Goal: Communication & Community: Answer question/provide support

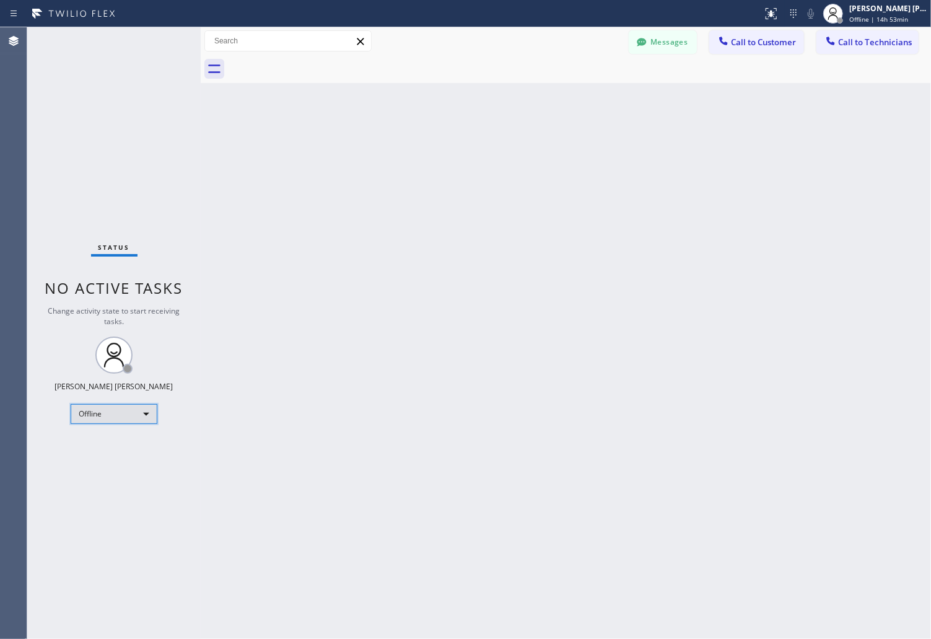
click at [132, 420] on div "Offline" at bounding box center [114, 414] width 87 height 20
click at [141, 460] on li "Unavailable" at bounding box center [113, 461] width 84 height 15
click at [678, 46] on button "Messages" at bounding box center [663, 42] width 68 height 24
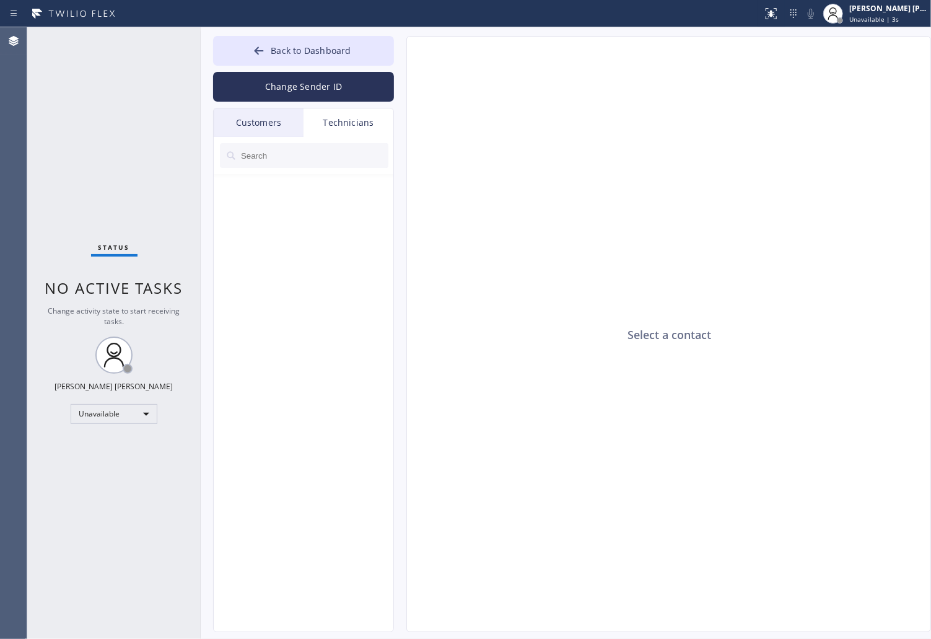
click at [269, 111] on div "Customers" at bounding box center [259, 122] width 90 height 28
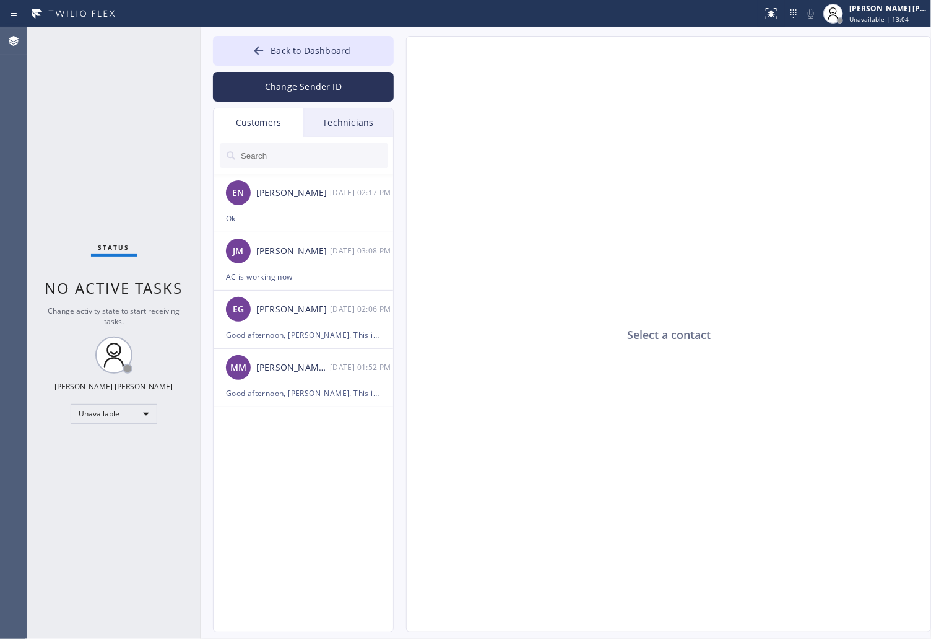
click at [705, 157] on div "Select a contact" at bounding box center [669, 335] width 525 height 596
click at [246, 53] on button "Back to Dashboard" at bounding box center [303, 51] width 181 height 30
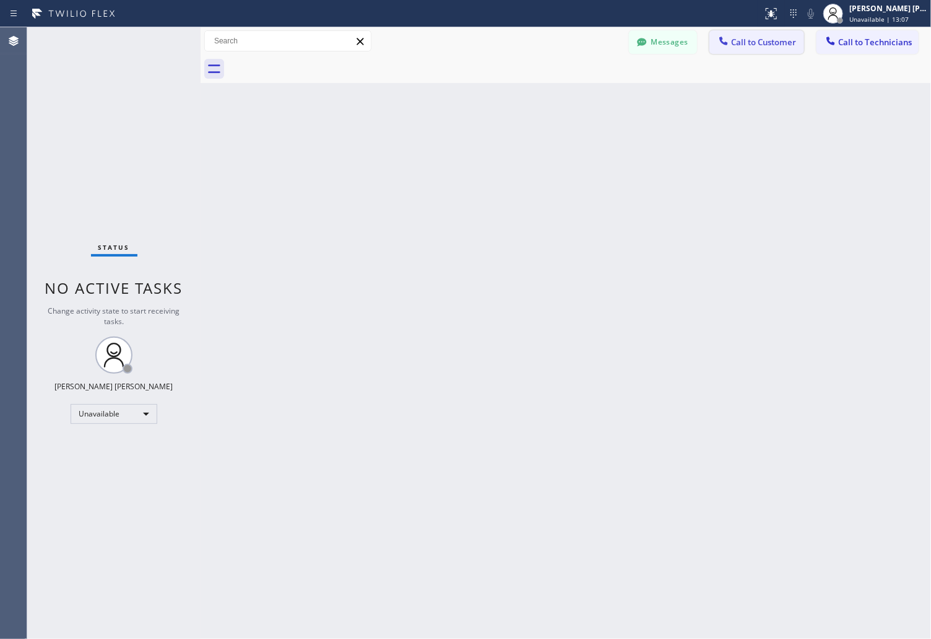
click at [775, 34] on button "Call to Customer" at bounding box center [757, 42] width 95 height 24
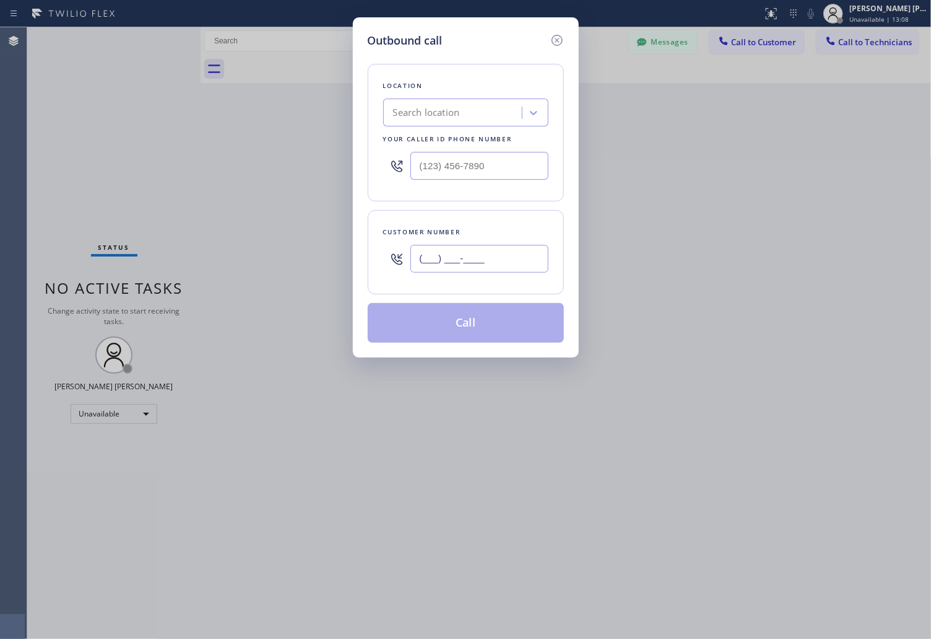
click at [450, 263] on input "(___) ___-____" at bounding box center [480, 259] width 138 height 28
paste input "858) 432-4109"
type input "[PHONE_NUMBER]"
click at [446, 126] on div "Location Search location Your caller id phone number" at bounding box center [466, 132] width 196 height 137
click at [443, 118] on div "Search location" at bounding box center [426, 113] width 67 height 14
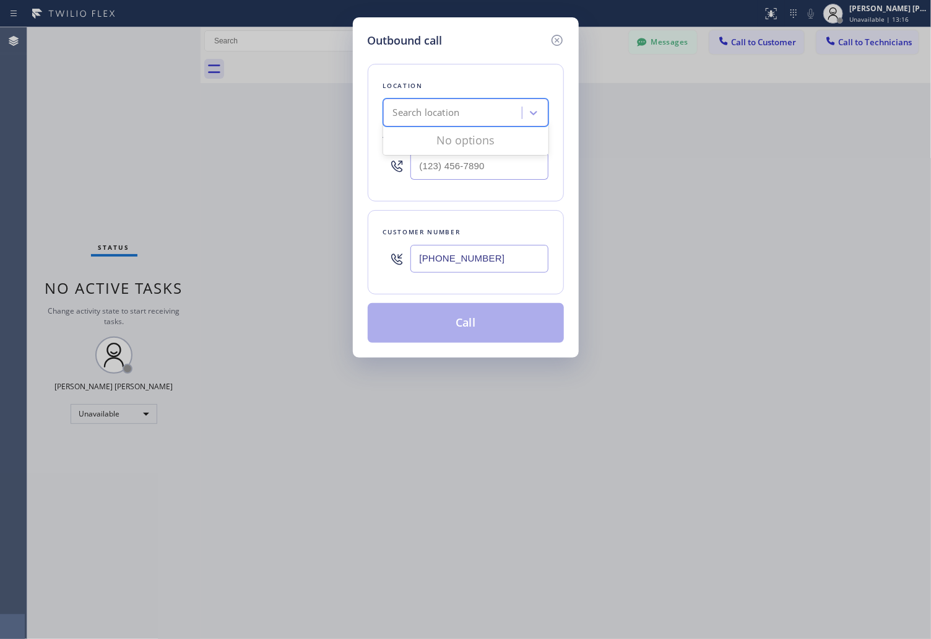
paste input "[PHONE_NUMBER]"
type input "[PHONE_NUMBER]"
click at [484, 81] on div "Location" at bounding box center [465, 85] width 165 height 13
type input "(___) ___-____"
click at [474, 165] on input "(___) ___-____" at bounding box center [480, 166] width 138 height 28
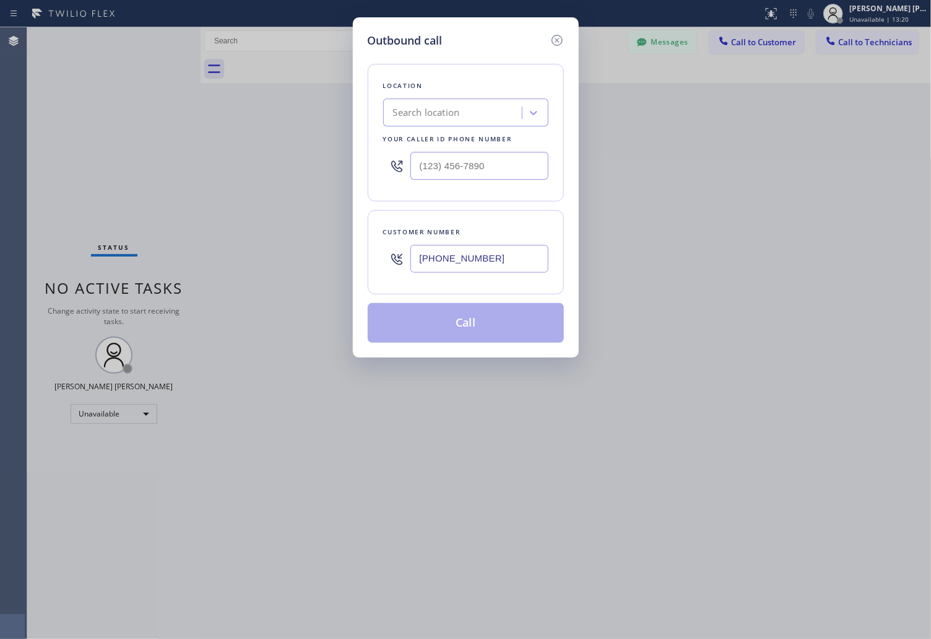
type input "(___) ___-____"
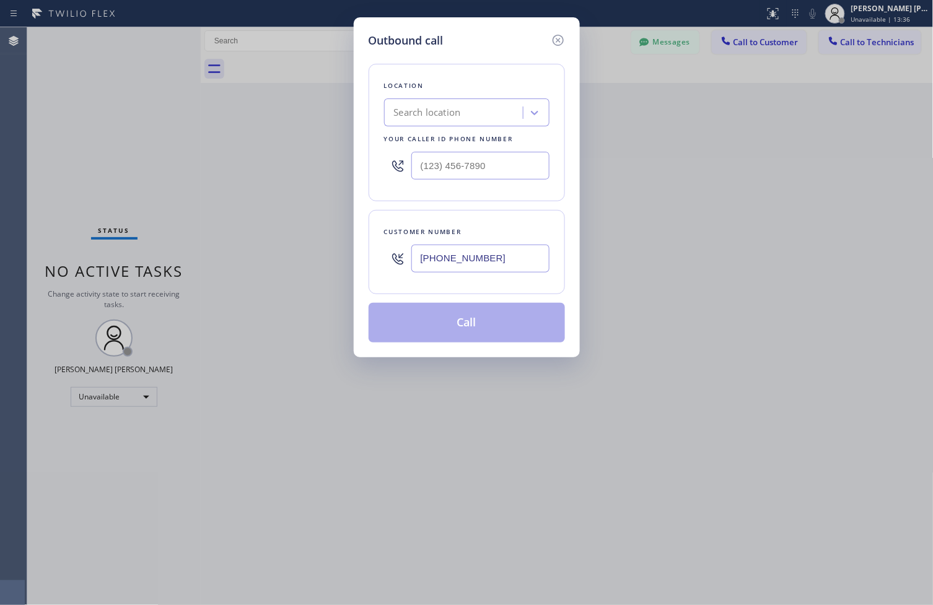
type input "(___) ___-____"
click at [432, 102] on div "Search location" at bounding box center [455, 113] width 135 height 22
paste input "[PHONE_NUMBER]"
type input "[PHONE_NUMBER]"
paste input "La Jolla Heating and Air Conditioning"
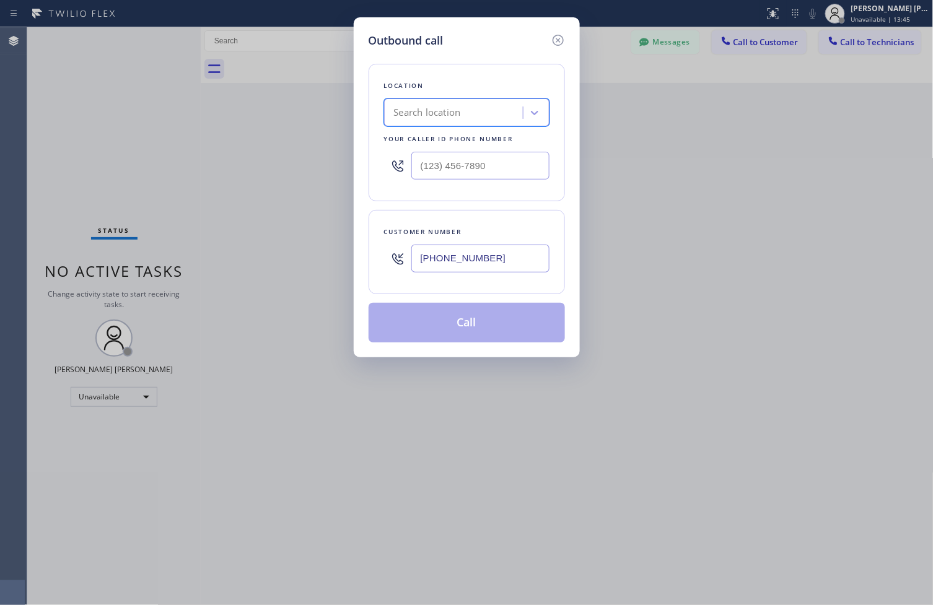
type input "La Jolla Heating and Air Conditioning"
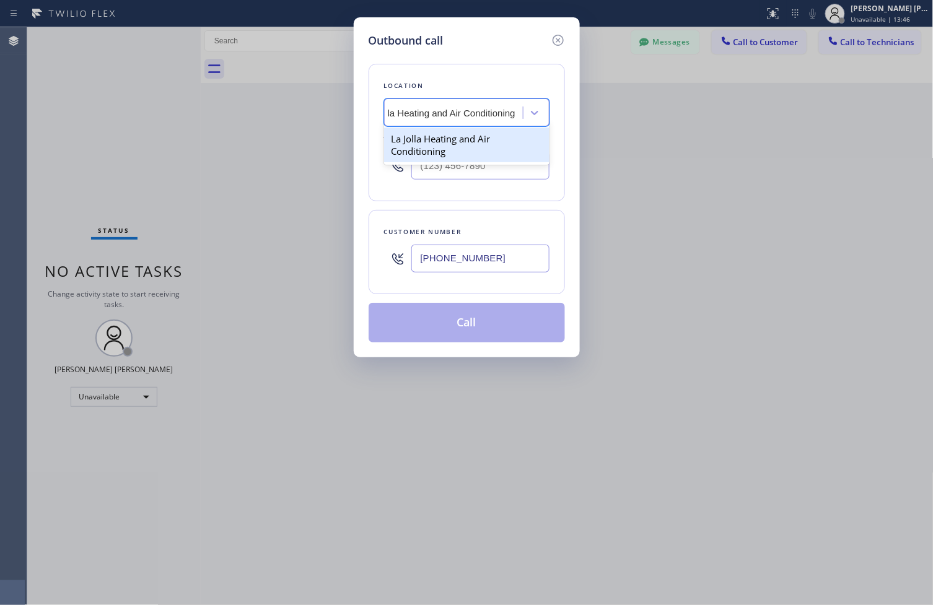
click at [420, 138] on div "La Jolla Heating and Air Conditioning" at bounding box center [466, 145] width 165 height 35
type input "[PHONE_NUMBER]"
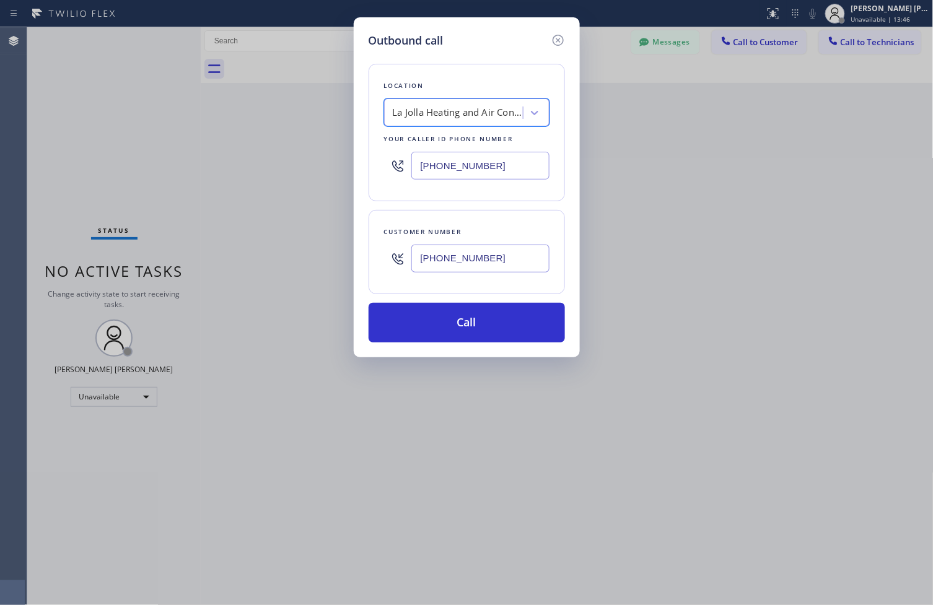
scroll to position [0, 1]
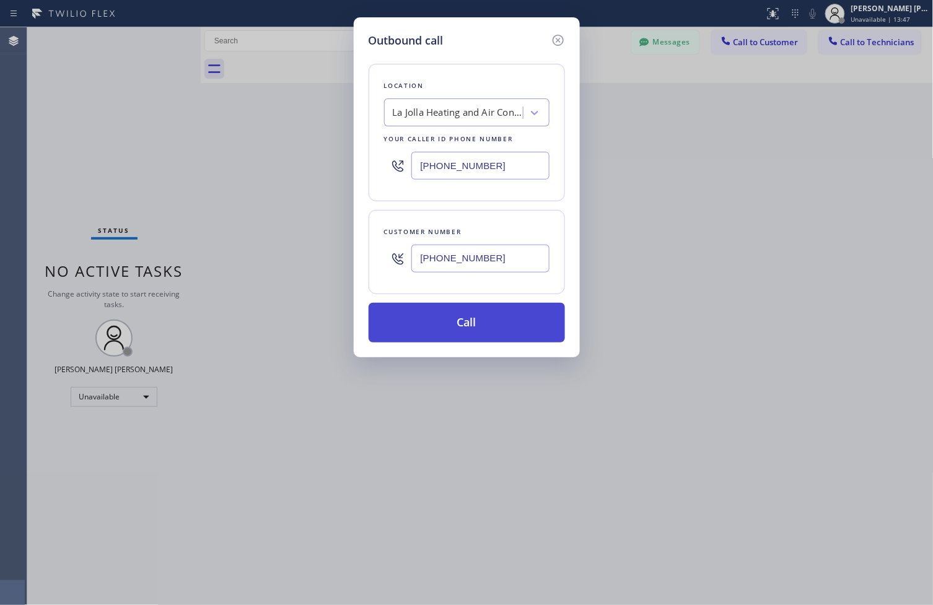
click at [447, 321] on button "Call" at bounding box center [466, 323] width 196 height 40
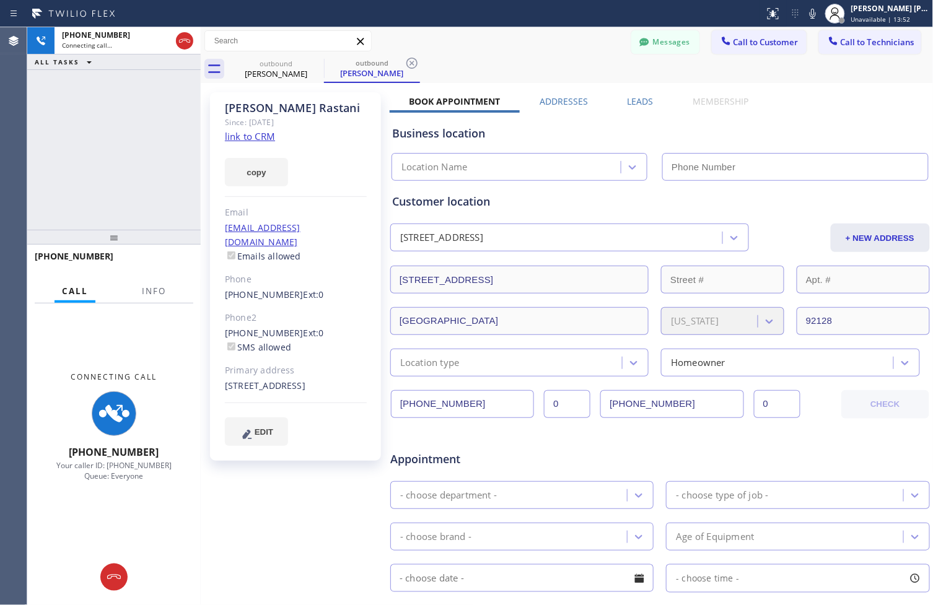
type input "[PHONE_NUMBER]"
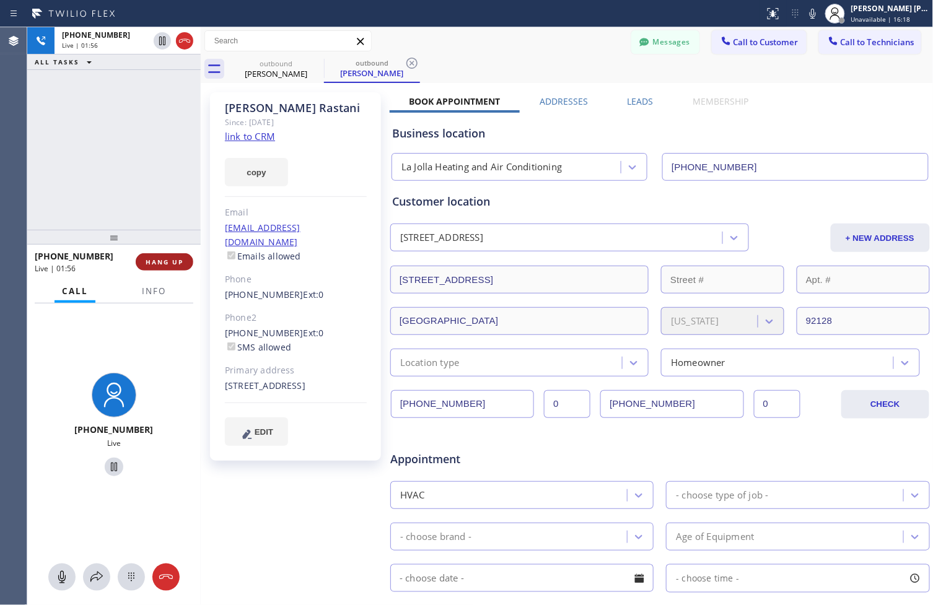
click at [186, 263] on button "HANG UP" at bounding box center [165, 261] width 58 height 17
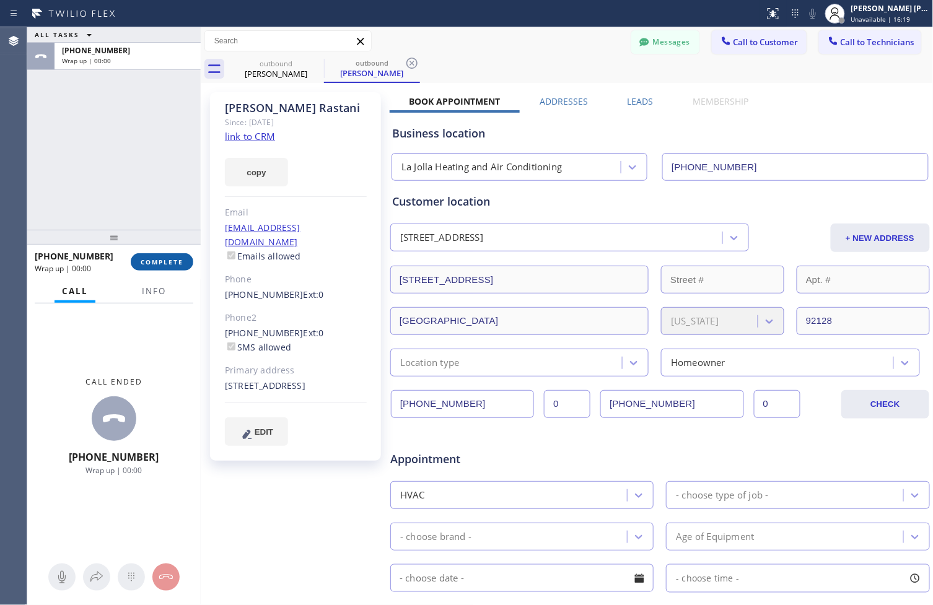
click at [178, 263] on span "COMPLETE" at bounding box center [162, 262] width 43 height 9
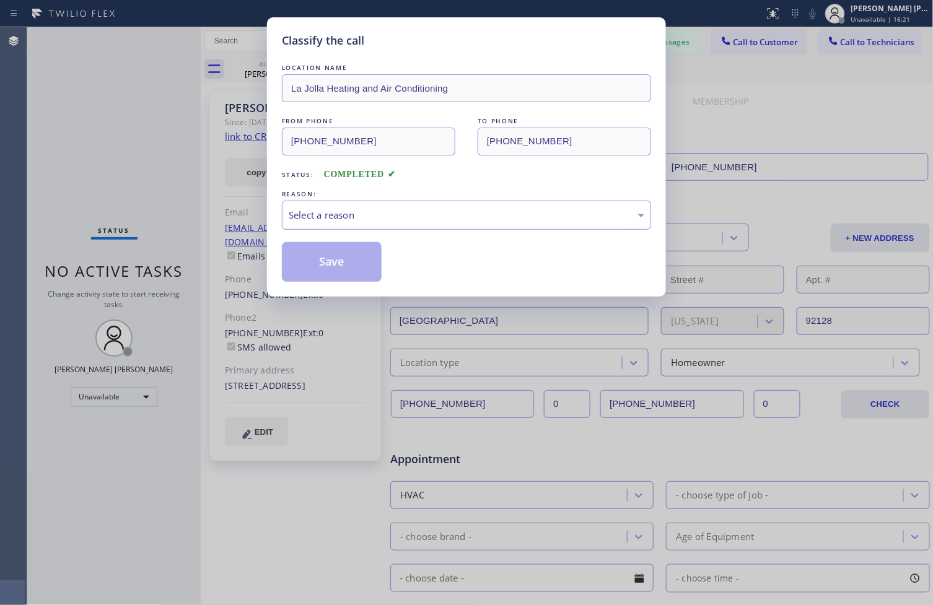
click at [424, 221] on div "Select a reason" at bounding box center [466, 215] width 355 height 14
click at [325, 274] on button "Save" at bounding box center [332, 262] width 100 height 40
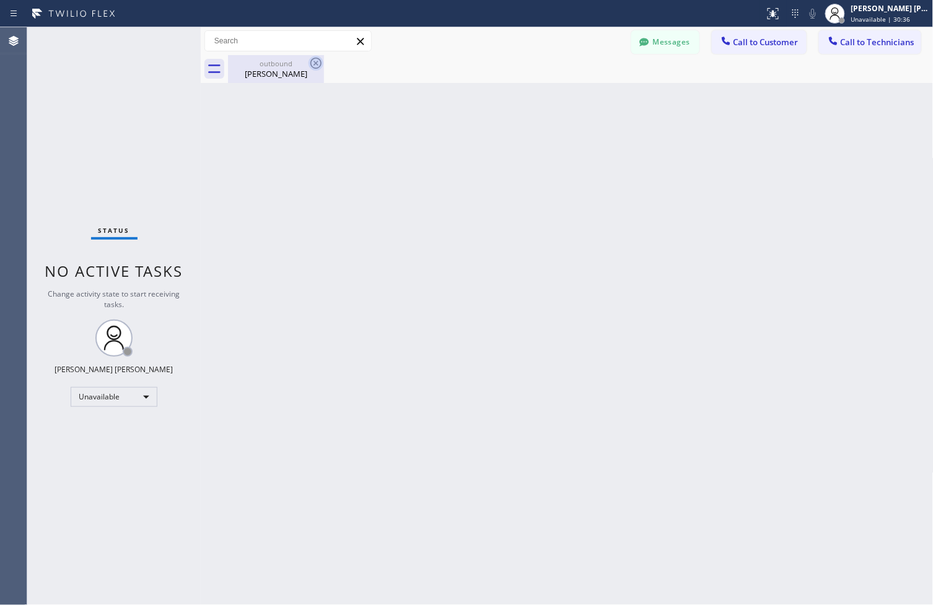
click at [317, 65] on icon at bounding box center [315, 63] width 15 height 15
click at [672, 40] on button "Messages" at bounding box center [665, 42] width 68 height 24
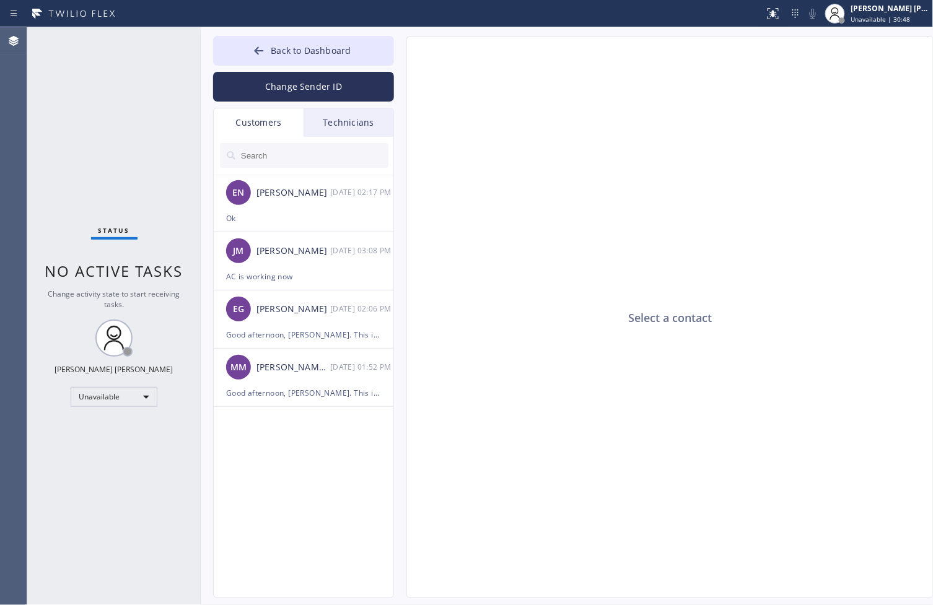
click at [303, 157] on input "text" at bounding box center [314, 155] width 149 height 25
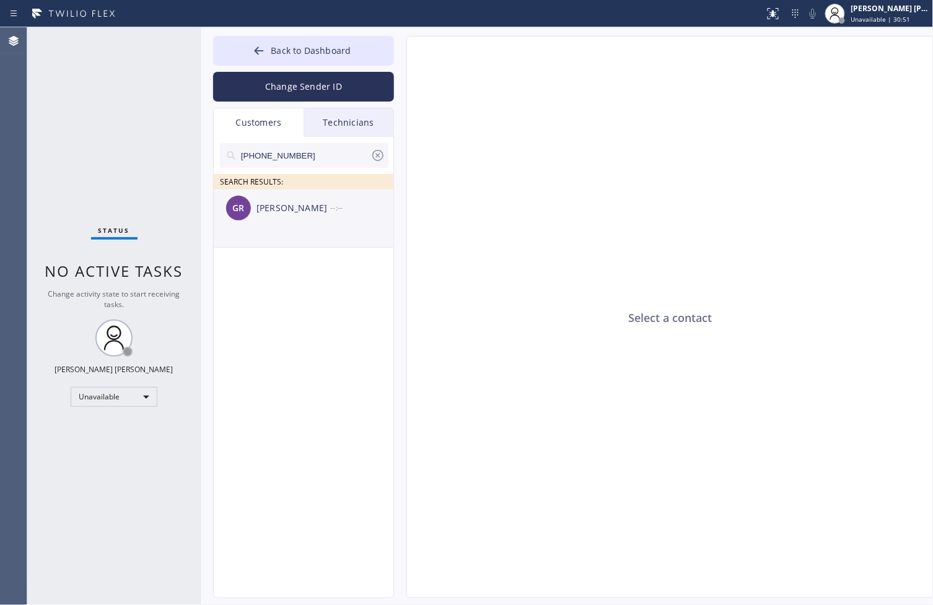
click at [300, 208] on div "[PERSON_NAME]" at bounding box center [293, 208] width 74 height 14
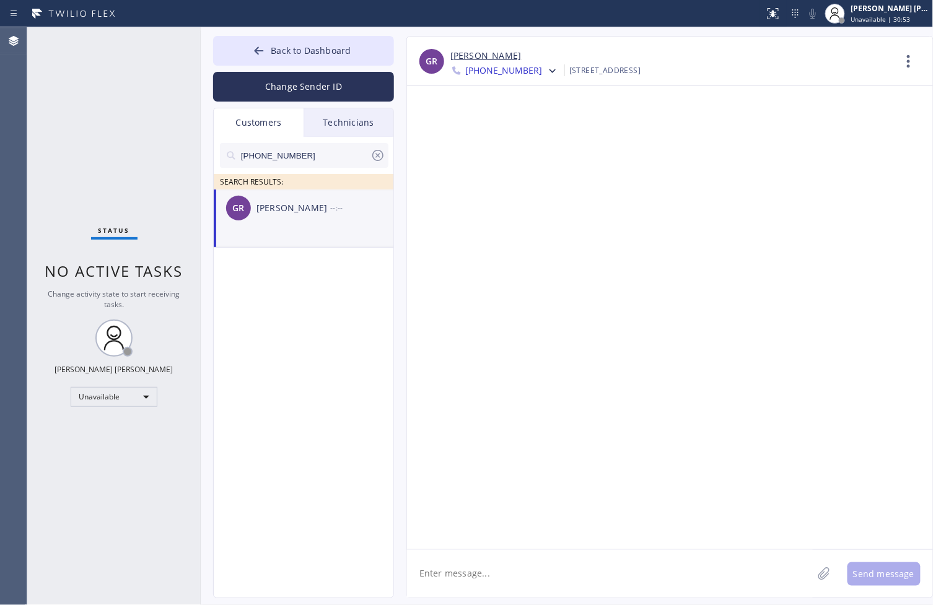
click at [598, 587] on textarea at bounding box center [610, 574] width 406 height 48
paste textarea "[PHONE_NUMBER]"
type textarea "[PHONE_NUMBER]"
click at [549, 71] on icon at bounding box center [552, 71] width 6 height 4
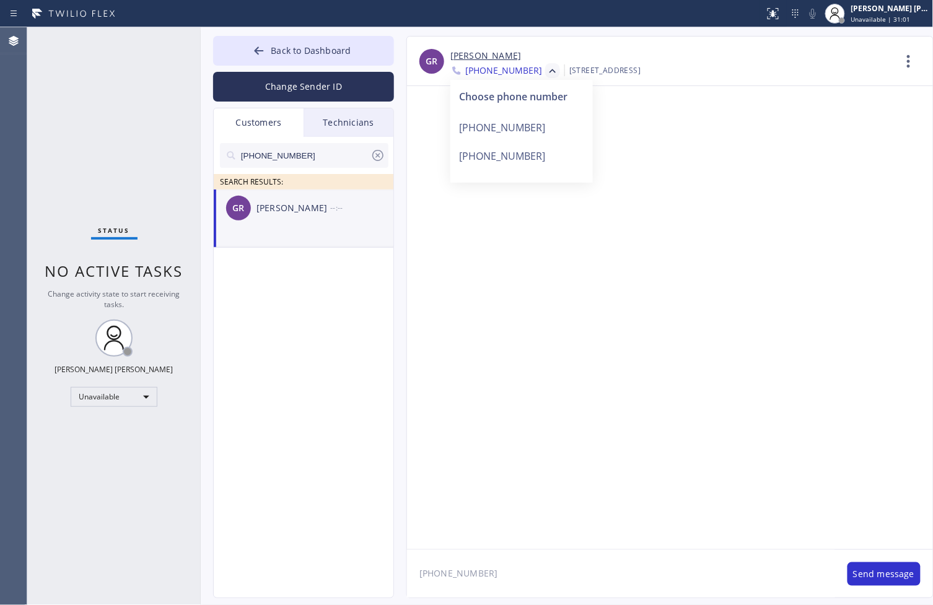
click at [549, 71] on icon at bounding box center [552, 71] width 6 height 4
click at [294, 54] on span "Back to Dashboard" at bounding box center [311, 51] width 80 height 12
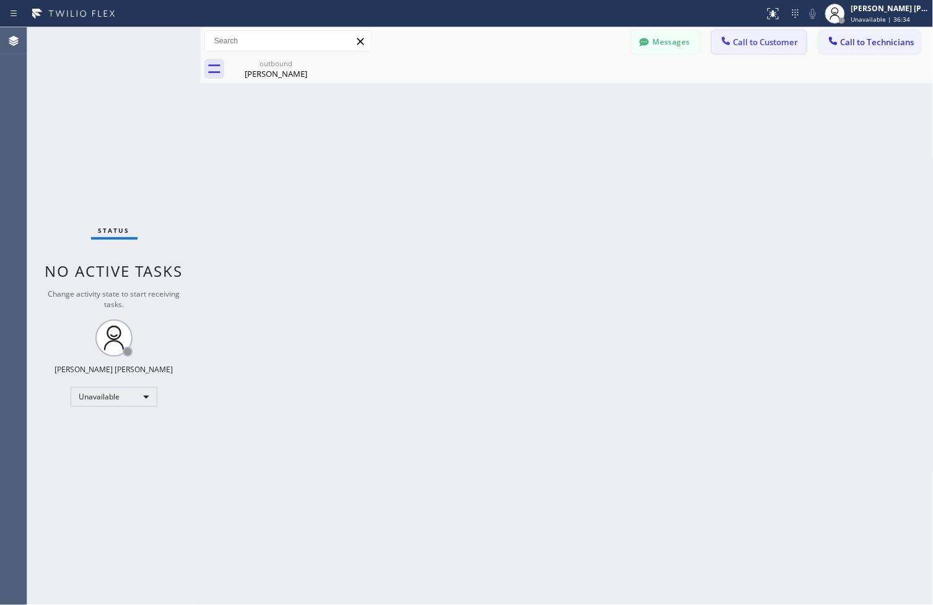
click at [741, 45] on span "Call to Customer" at bounding box center [765, 42] width 65 height 11
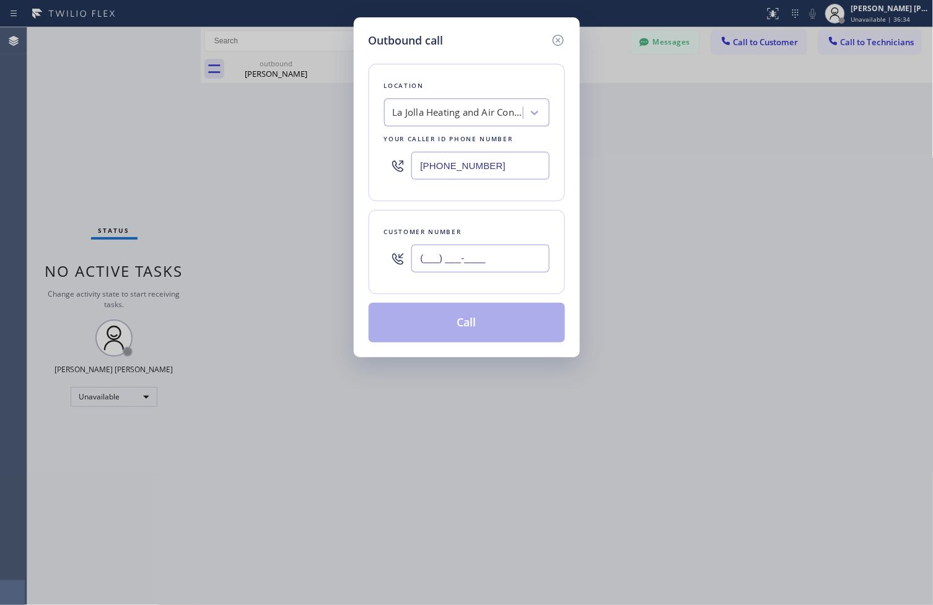
click at [466, 251] on input "(___) ___-____" at bounding box center [480, 259] width 138 height 28
paste input "207) 249-8330"
type input "[PHONE_NUMBER]"
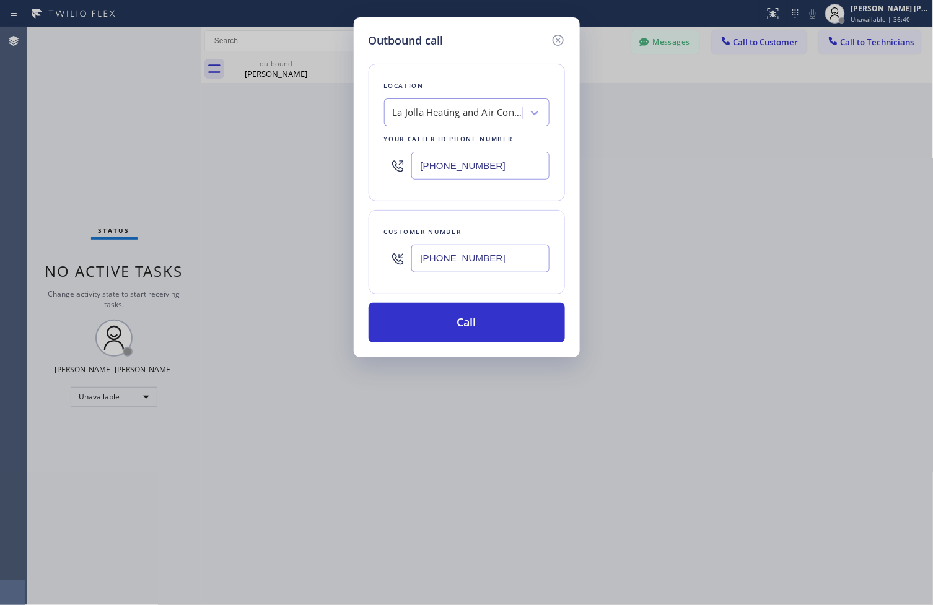
click at [442, 115] on div "La Jolla Heating and Air Conditioning" at bounding box center [458, 113] width 130 height 14
paste input "Home Alliance"
type input "Home Alliance"
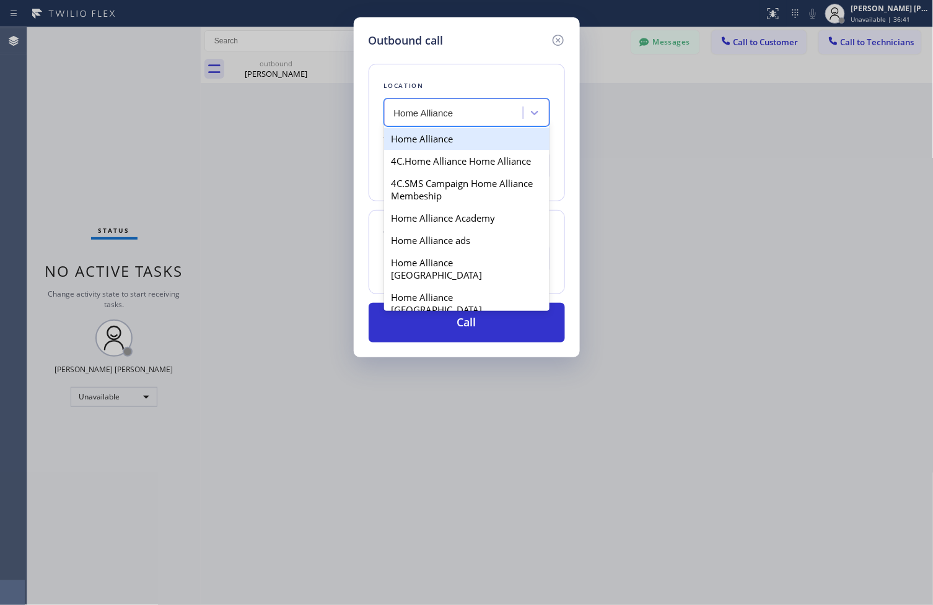
click at [484, 154] on div "4C.Home Alliance Home Alliance" at bounding box center [466, 161] width 165 height 22
type input "[PHONE_NUMBER]"
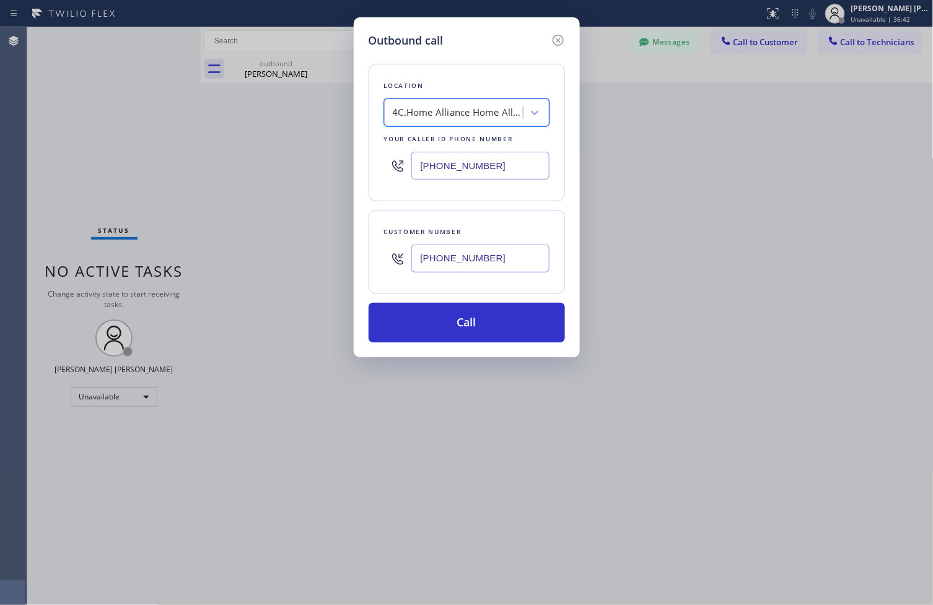
click at [486, 118] on div "4C.Home Alliance Home Alliance" at bounding box center [458, 113] width 130 height 14
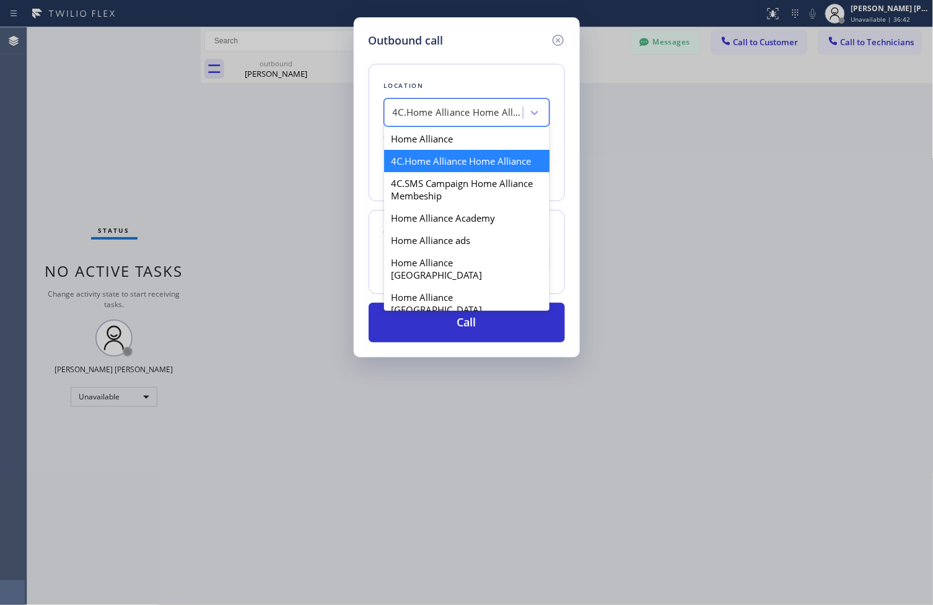
paste input "Home Alliance"
type input "Home Alliance"
click at [486, 138] on div "Home Alliance" at bounding box center [466, 139] width 165 height 22
type input "[PHONE_NUMBER]"
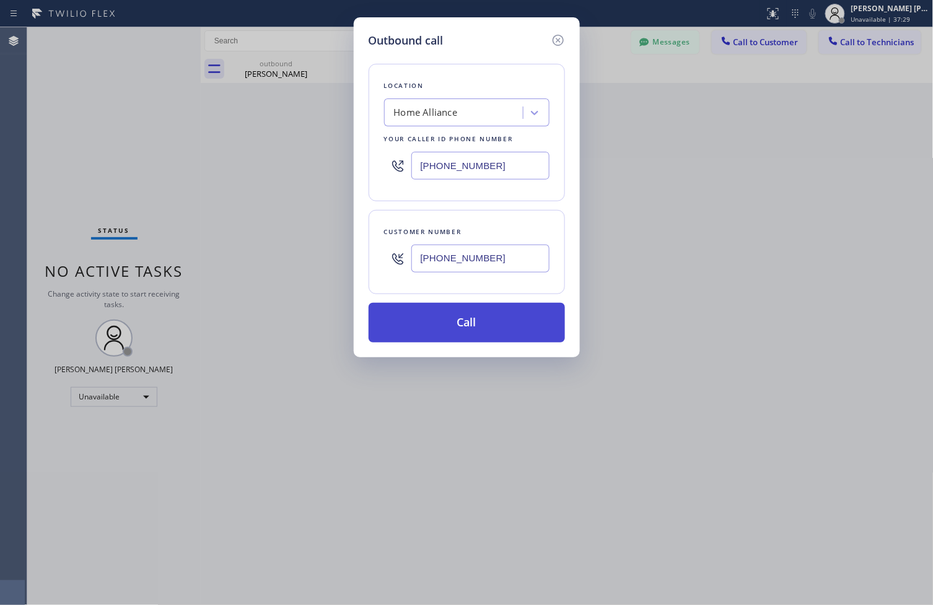
click at [460, 323] on button "Call" at bounding box center [466, 323] width 196 height 40
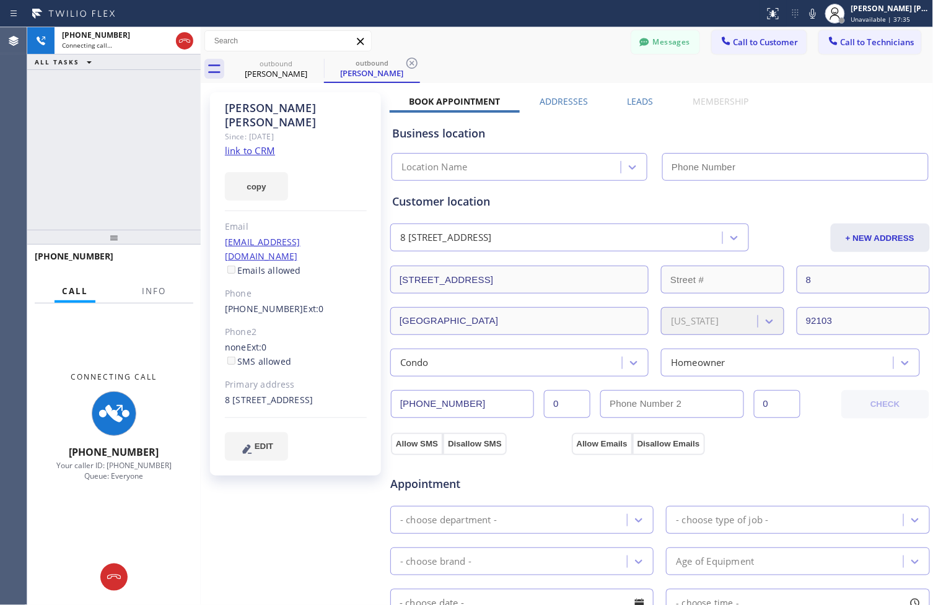
type input "[PHONE_NUMBER]"
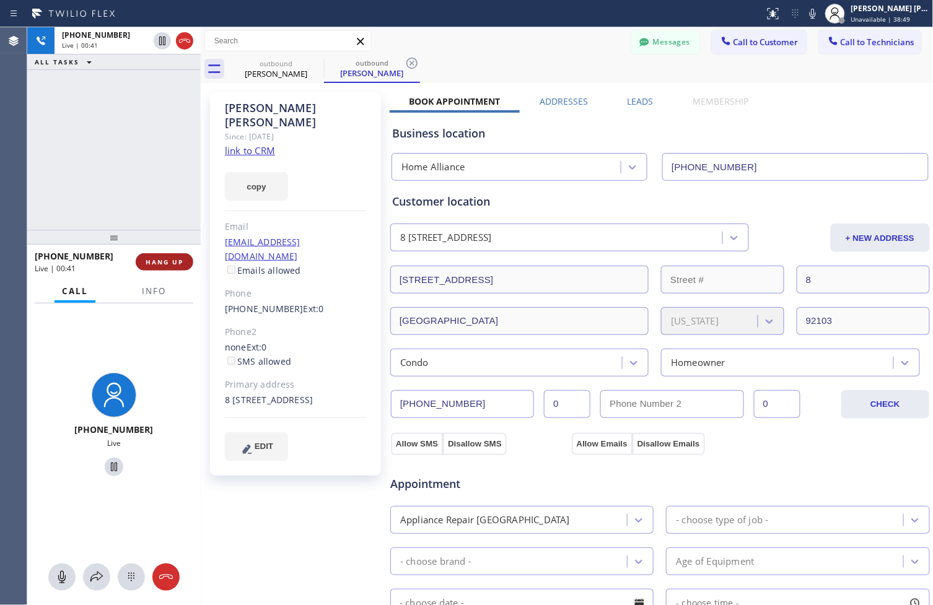
click at [149, 268] on button "HANG UP" at bounding box center [165, 261] width 58 height 17
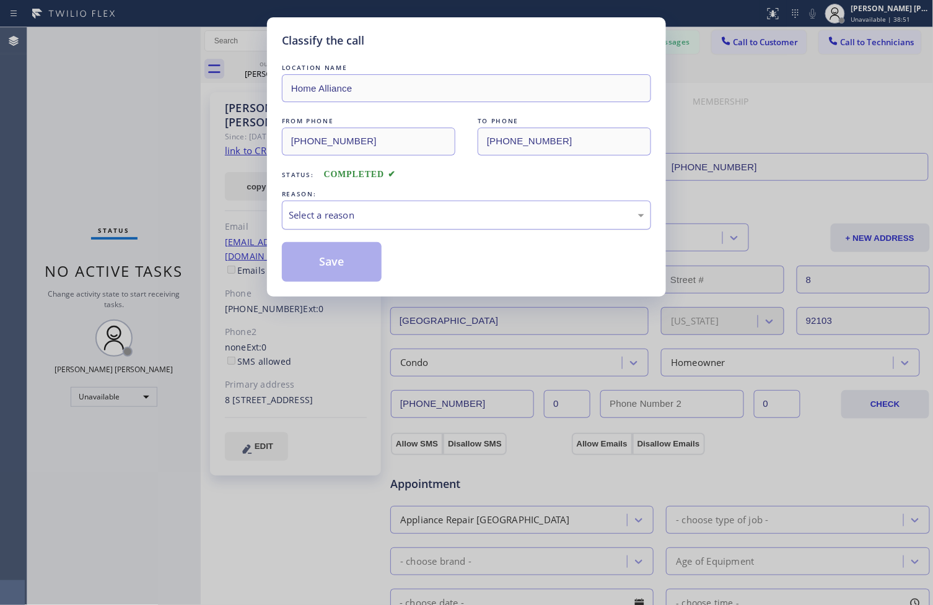
click at [338, 222] on div "Select a reason" at bounding box center [466, 215] width 355 height 14
click at [348, 262] on button "Save" at bounding box center [332, 262] width 100 height 40
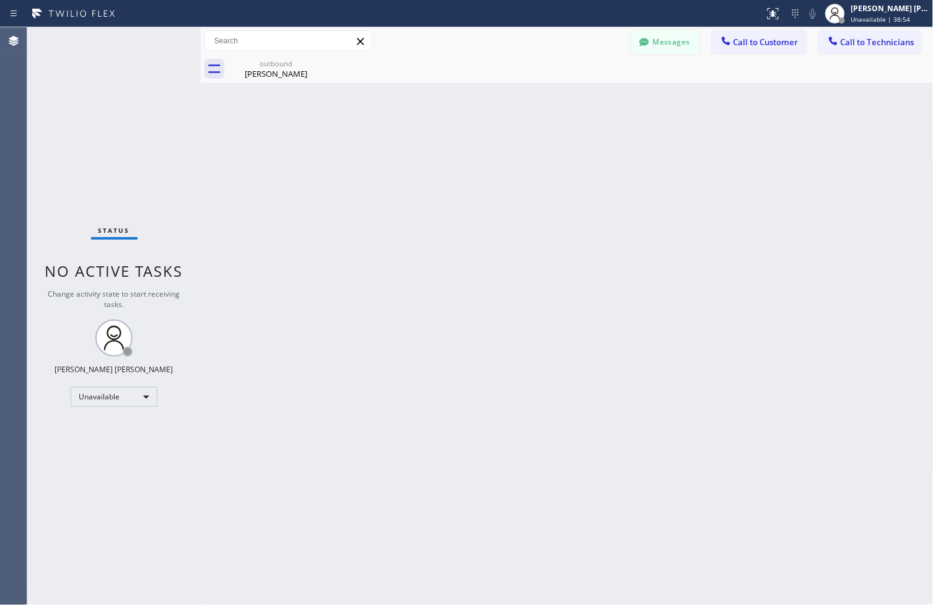
click at [652, 42] on div at bounding box center [644, 43] width 15 height 15
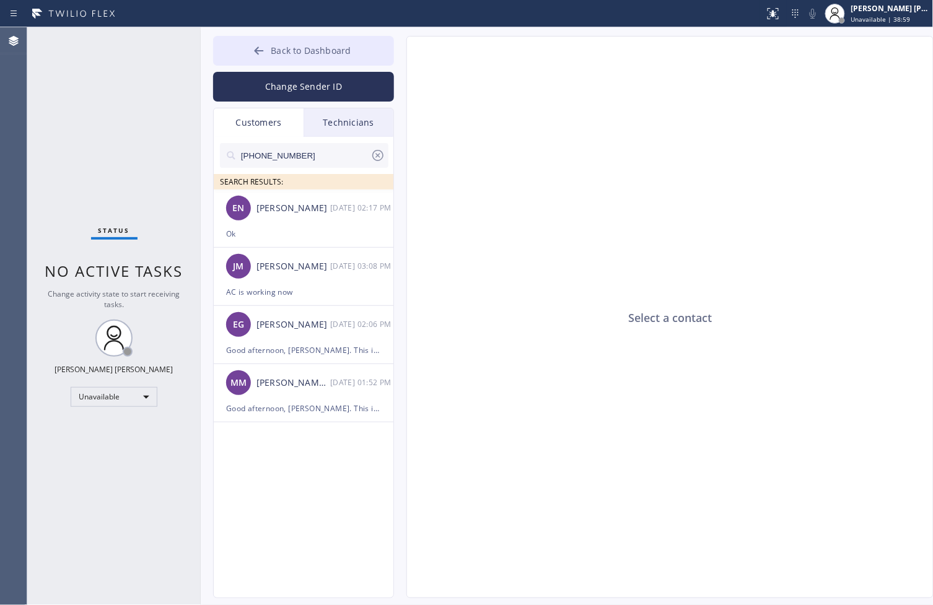
click at [290, 61] on button "Back to Dashboard" at bounding box center [303, 51] width 181 height 30
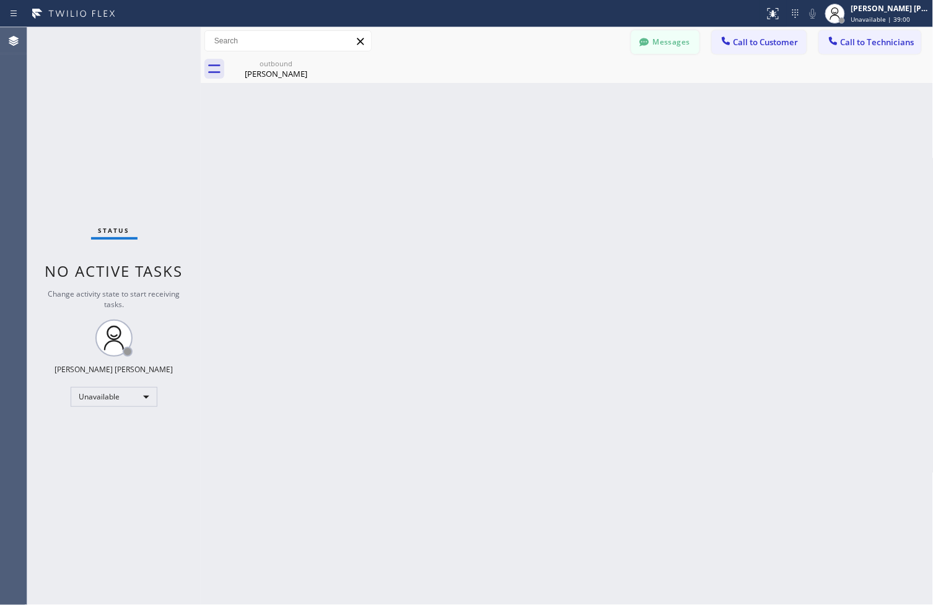
click at [671, 33] on button "Messages" at bounding box center [665, 42] width 68 height 24
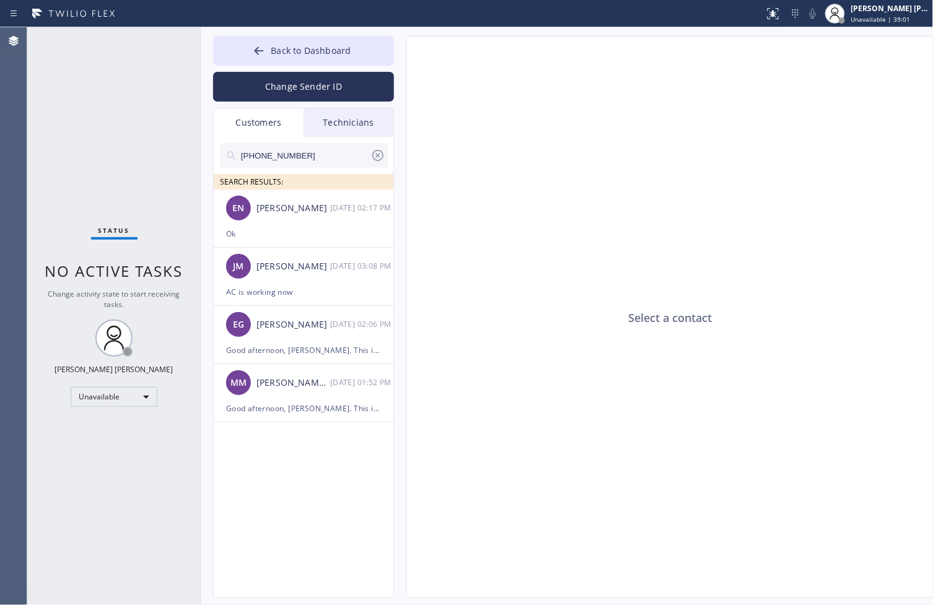
click at [337, 160] on input "[PHONE_NUMBER]" at bounding box center [305, 155] width 131 height 25
paste input "207) 249-8330"
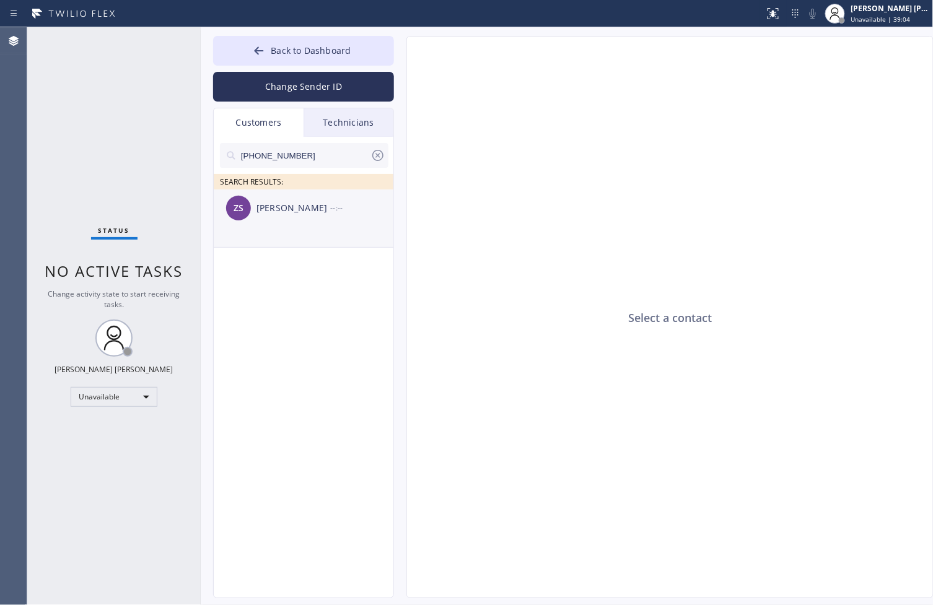
type input "[PHONE_NUMBER]"
click at [311, 218] on div "ZS [PERSON_NAME] --:--" at bounding box center [304, 208] width 181 height 37
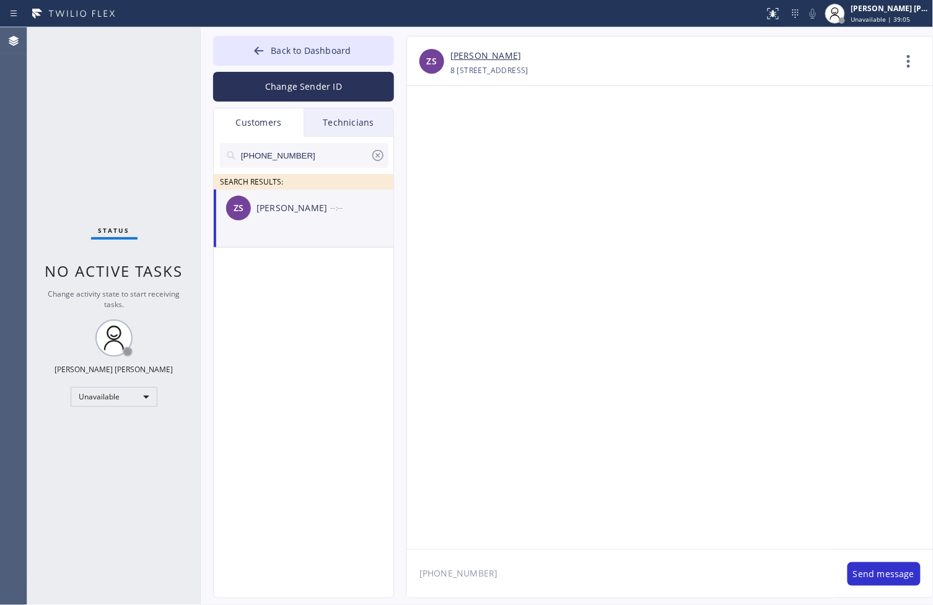
click at [560, 567] on textarea "[PHONE_NUMBER]" at bounding box center [621, 574] width 428 height 48
click at [682, 576] on textarea "Good morning [PERSON_NAME]! This is Icy from the offices of" at bounding box center [621, 574] width 428 height 48
type textarea "Good morning [PERSON_NAME]! This is Icy from the offices of Home Alliance, we'r…"
click at [650, 546] on div at bounding box center [670, 317] width 526 height 463
click at [650, 566] on textarea at bounding box center [610, 574] width 406 height 48
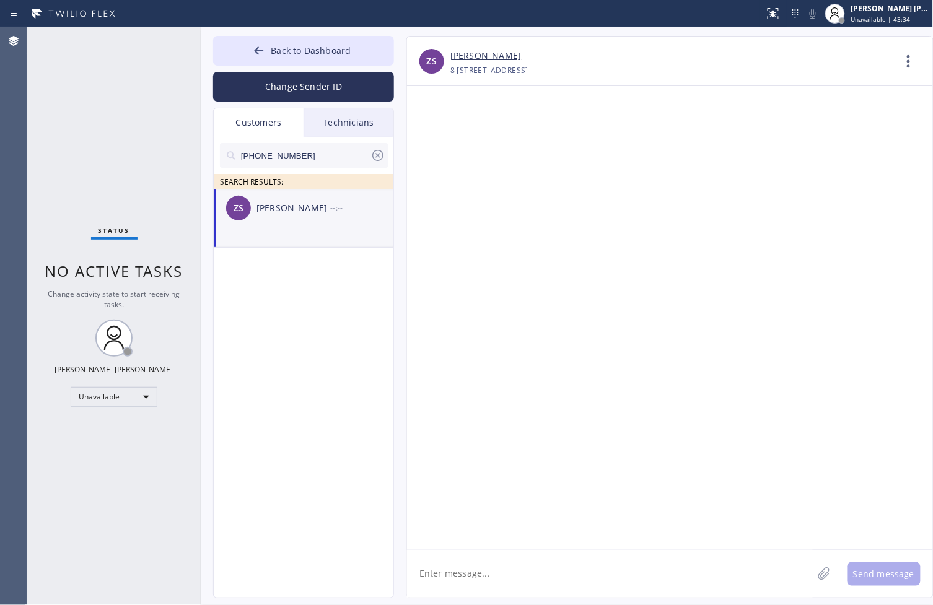
paste textarea "Please disregard our previous voicemail. Our technician has confirmed that he w…"
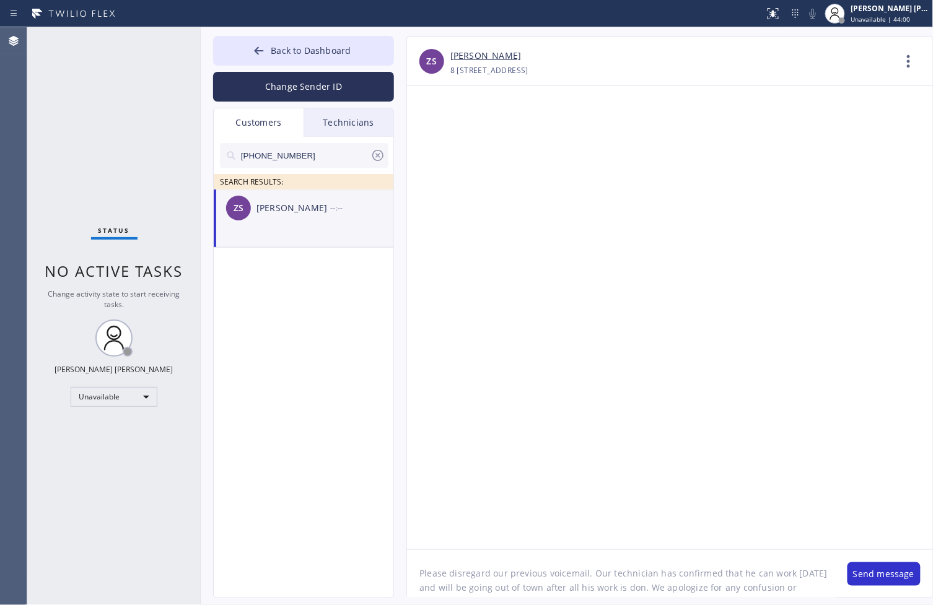
type textarea "Please disregard our previous voicemail. Our technician has confirmed that he c…"
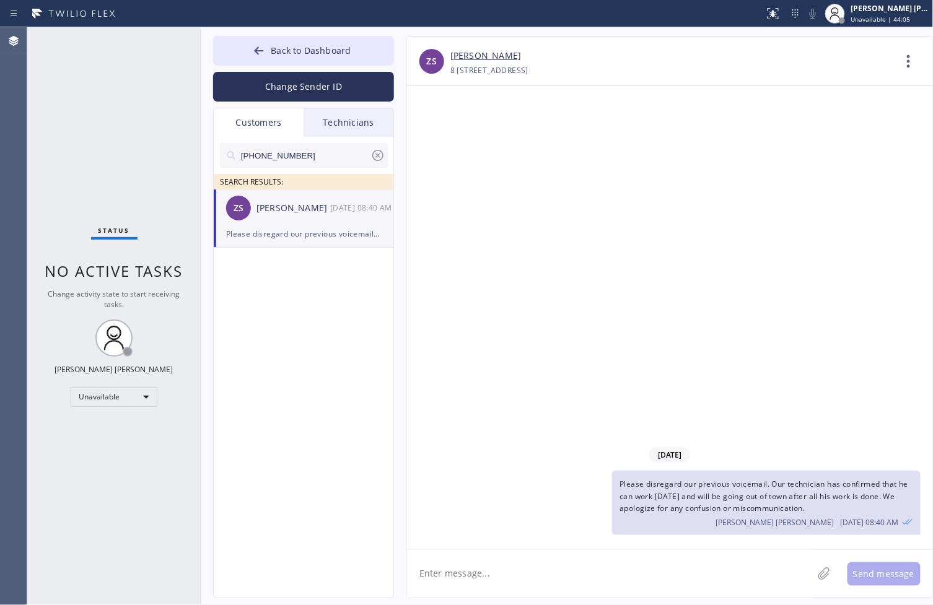
click at [292, 163] on input "[PHONE_NUMBER]" at bounding box center [305, 155] width 131 height 25
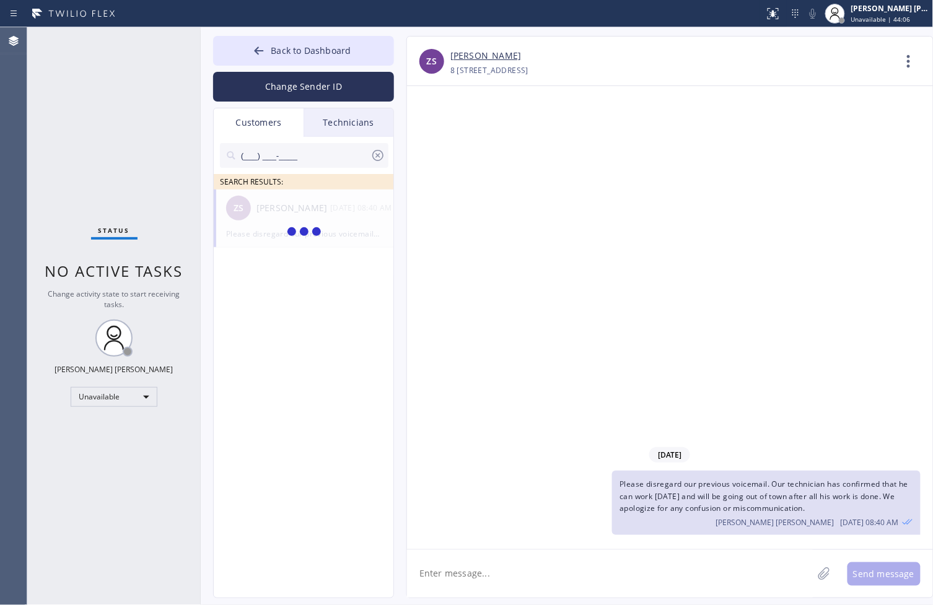
click at [648, 273] on div "[DATE] Please disregard our previous voicemail. Our technician has confirmed th…" at bounding box center [670, 317] width 526 height 463
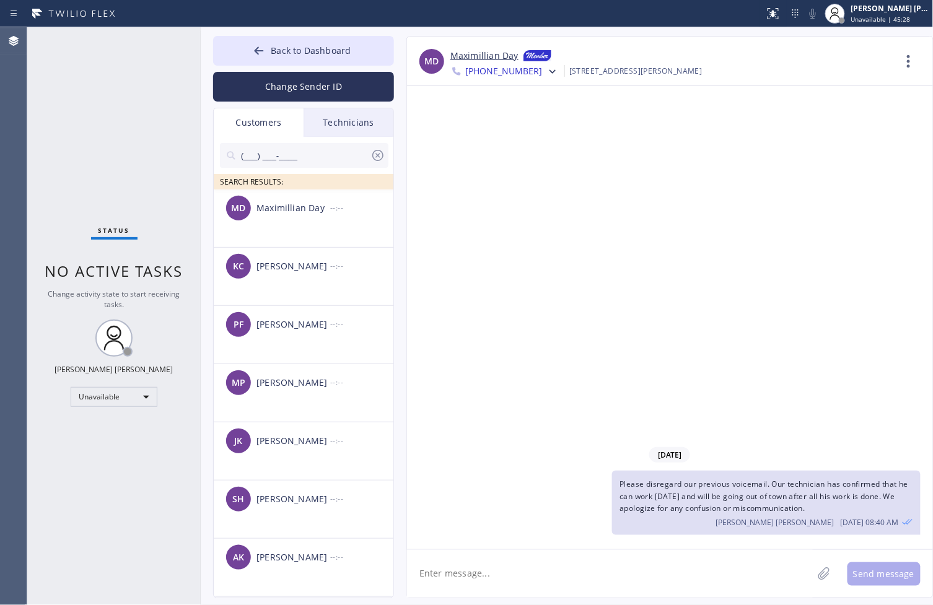
click at [702, 486] on span "Please disregard our previous voicemail. Our technician has confirmed that he c…" at bounding box center [763, 496] width 289 height 34
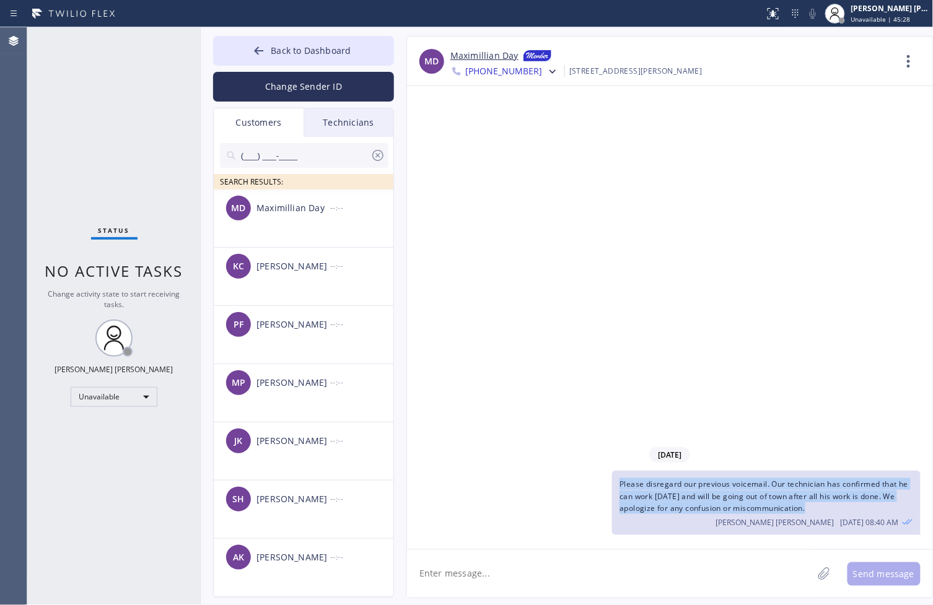
click at [702, 486] on span "Please disregard our previous voicemail. Our technician has confirmed that he c…" at bounding box center [763, 496] width 289 height 34
copy span "Please disregard our previous voicemail. Our technician has confirmed that he c…"
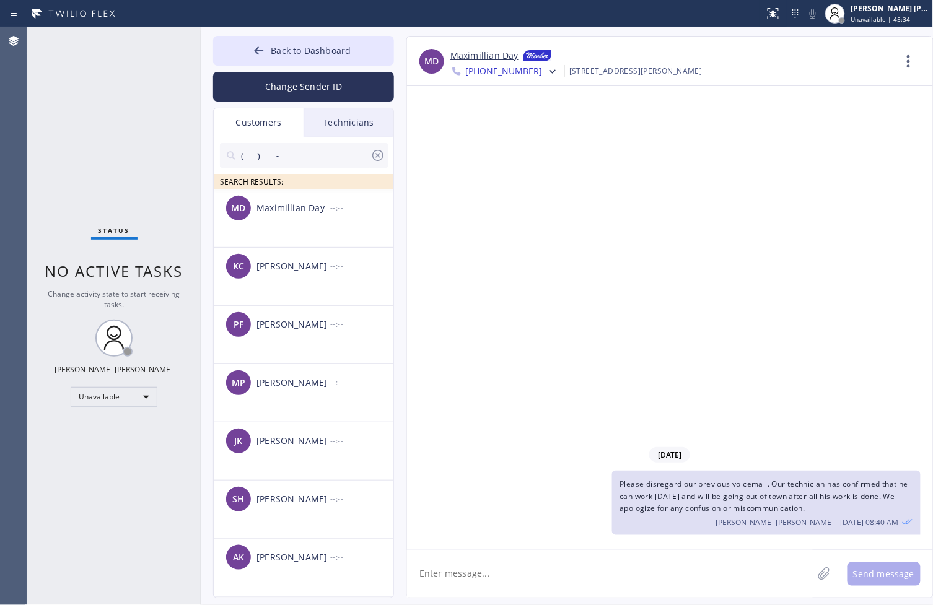
click at [695, 230] on div "[DATE] Please disregard our previous voicemail. Our technician has confirmed th…" at bounding box center [670, 317] width 526 height 463
click at [675, 486] on span "Please disregard our previous voicemail. Our technician has confirmed that he c…" at bounding box center [763, 496] width 289 height 34
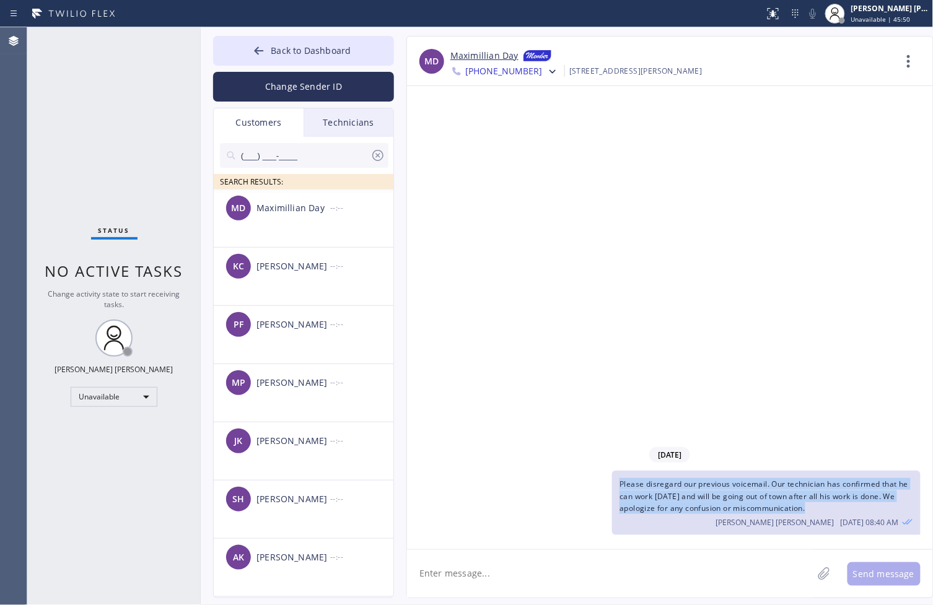
click at [675, 486] on span "Please disregard our previous voicemail. Our technician has confirmed that he c…" at bounding box center [763, 496] width 289 height 34
copy span "Please disregard our previous voicemail. Our technician has confirmed that he c…"
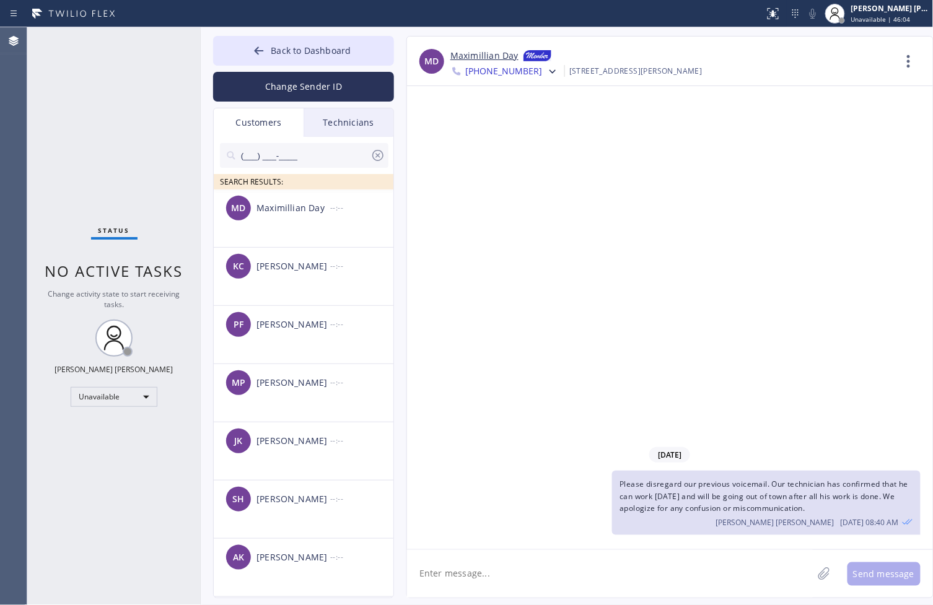
click at [474, 48] on div "MD [PERSON_NAME] [PHONE_NUMBER] Choose phone number [PHONE_NUMBER] [PHONE_NUMBE…" at bounding box center [670, 62] width 526 height 50
click at [478, 56] on link "Maximillian Day" at bounding box center [484, 56] width 68 height 15
click at [630, 560] on textarea at bounding box center [610, 574] width 406 height 48
type textarea "Please disregard the text message, that was for a different customer. Thank you"
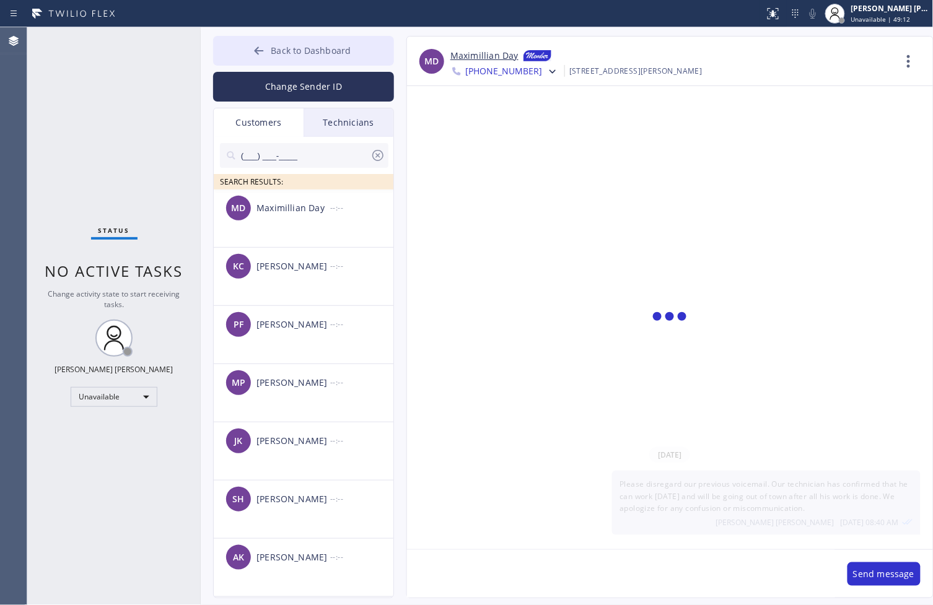
click at [308, 45] on span "Back to Dashboard" at bounding box center [311, 51] width 80 height 12
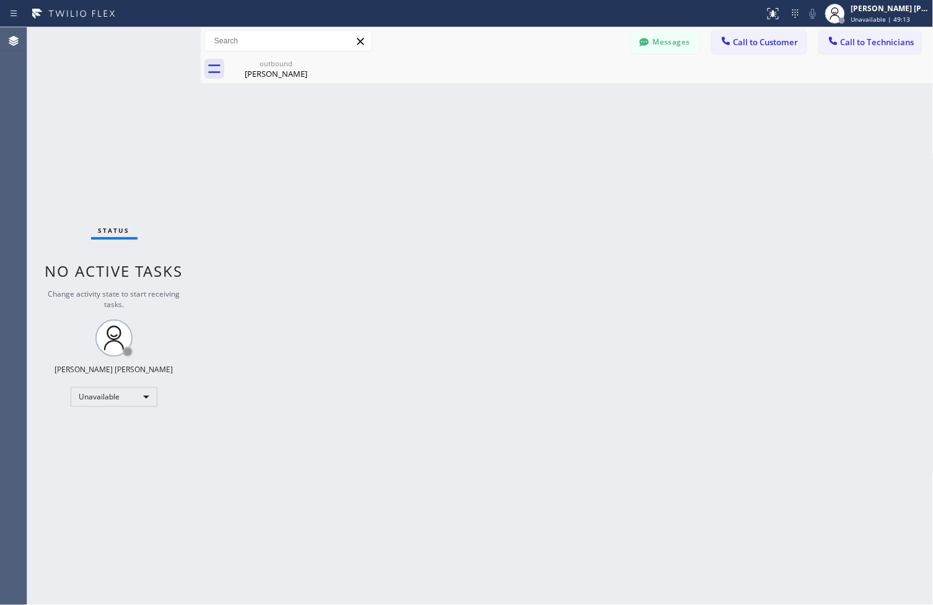
click at [276, 95] on div "Back to Dashboard Change Sender ID Customers Technicians (___) ___-____ SEARCH …" at bounding box center [567, 316] width 733 height 578
click at [297, 66] on div "outbound" at bounding box center [276, 63] width 94 height 9
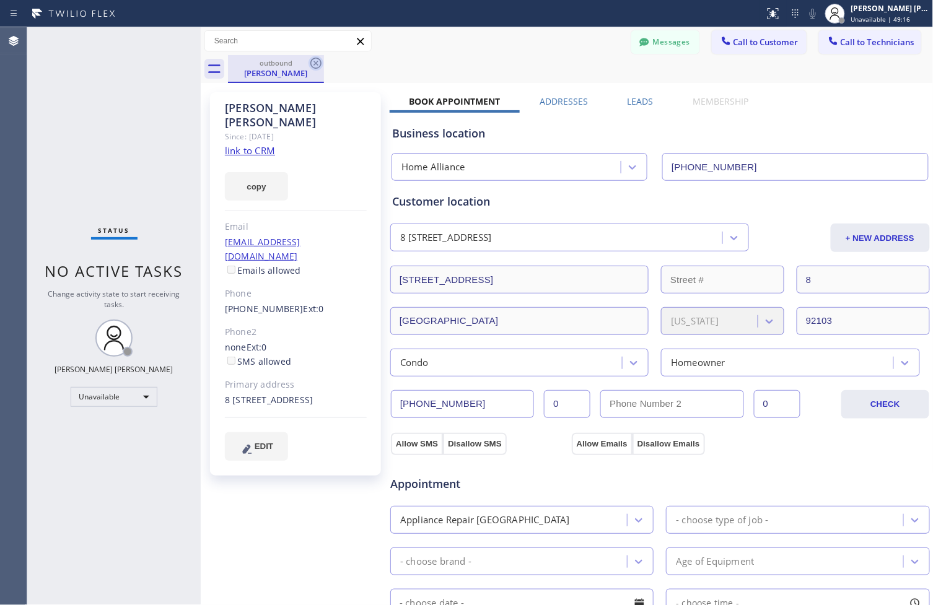
click at [316, 63] on icon at bounding box center [315, 63] width 11 height 11
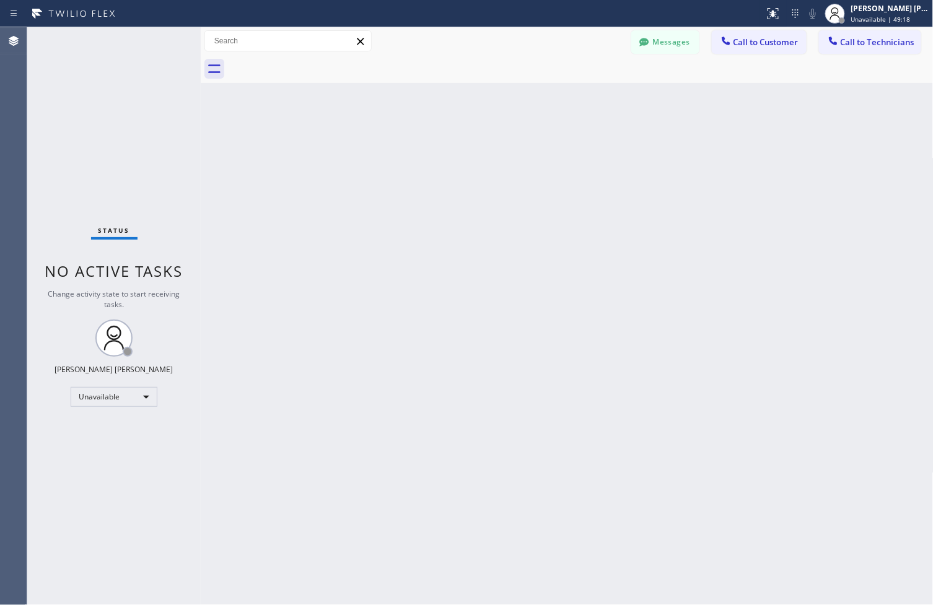
click at [641, 116] on div "Back to Dashboard Change Sender ID Customers Technicians (___) ___-____ SEARCH …" at bounding box center [567, 316] width 733 height 578
click at [642, 31] on button "Messages" at bounding box center [665, 42] width 68 height 24
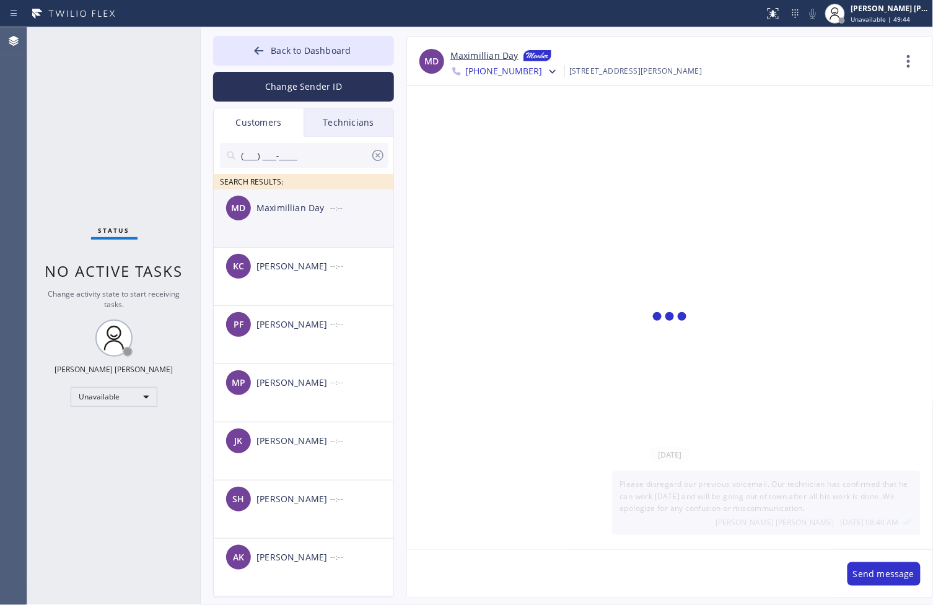
click at [302, 217] on div "MD [PERSON_NAME] --:--" at bounding box center [304, 208] width 181 height 37
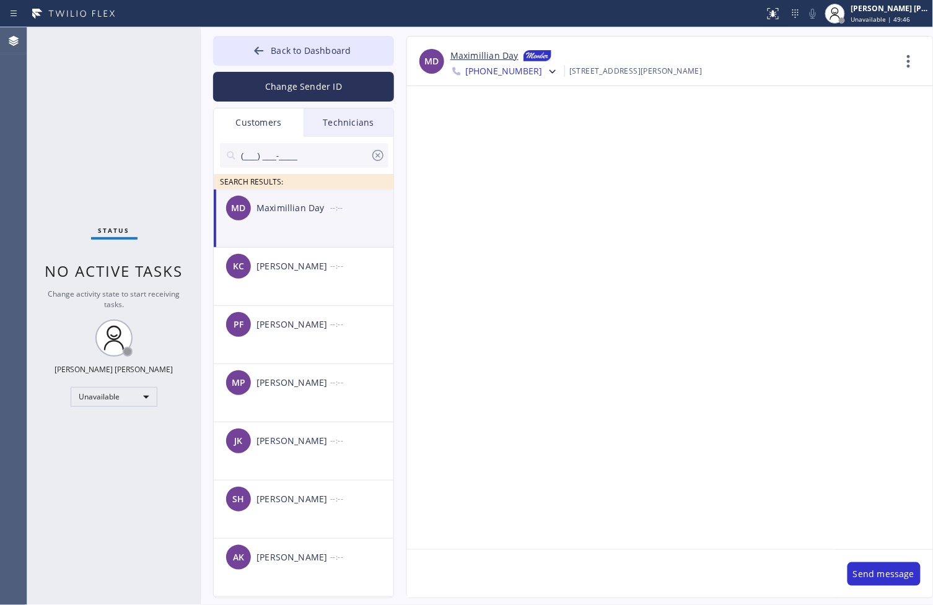
click at [302, 217] on div "MD [PERSON_NAME] --:--" at bounding box center [304, 208] width 181 height 37
click at [294, 214] on div at bounding box center [294, 214] width 0 height 0
click at [302, 211] on div "Maximillian Day" at bounding box center [293, 208] width 74 height 14
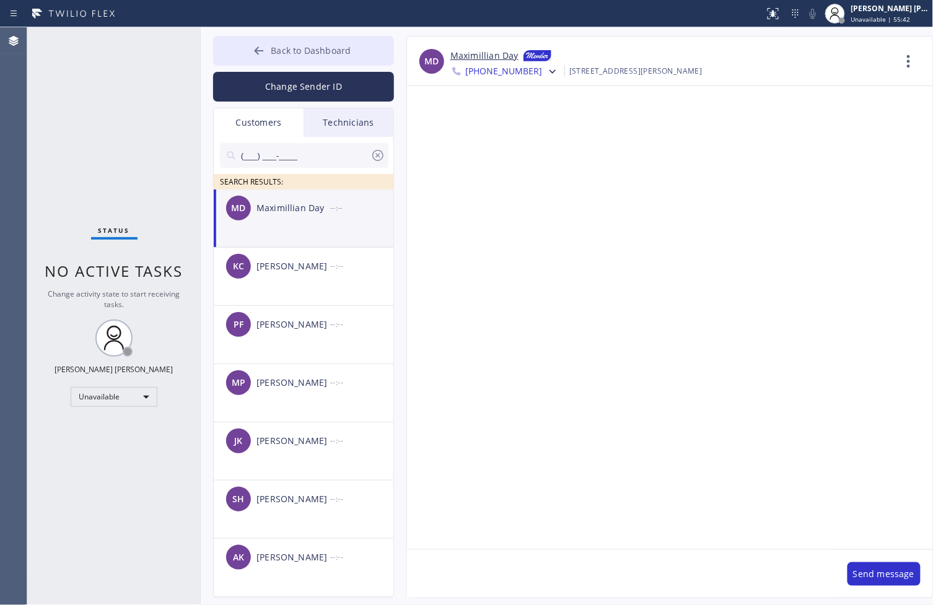
click at [243, 42] on button "Back to Dashboard" at bounding box center [303, 51] width 181 height 30
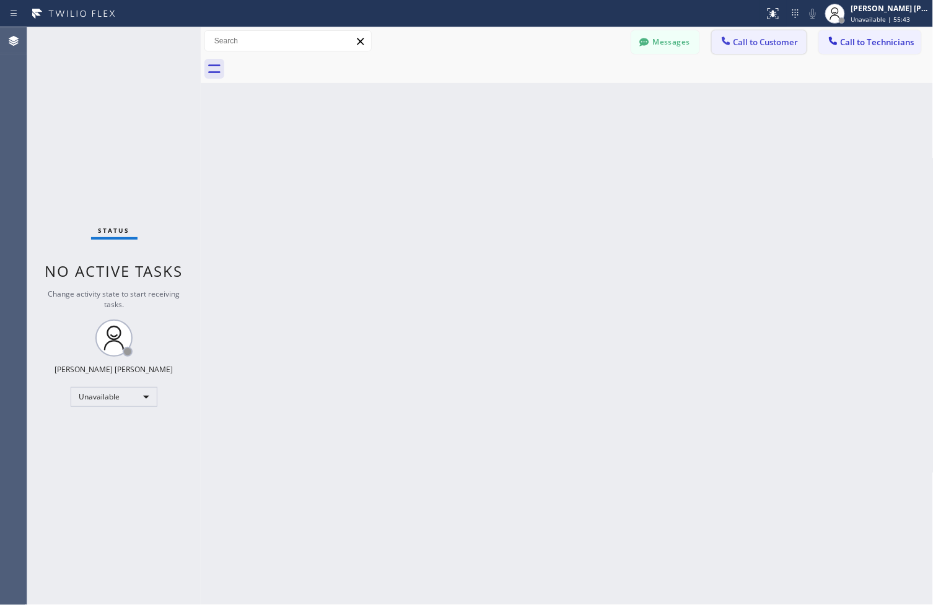
click at [787, 53] on button "Call to Customer" at bounding box center [759, 42] width 95 height 24
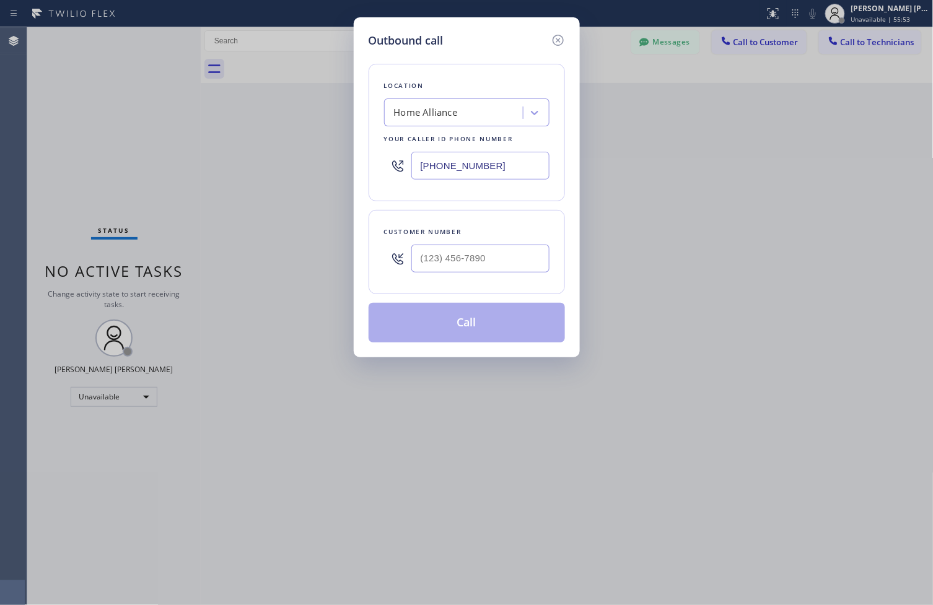
click at [450, 161] on input "[PHONE_NUMBER]" at bounding box center [480, 166] width 138 height 28
click at [450, 265] on input "(___) ___-____" at bounding box center [480, 259] width 138 height 28
paste input "317) 225-2316"
type input "[PHONE_NUMBER]"
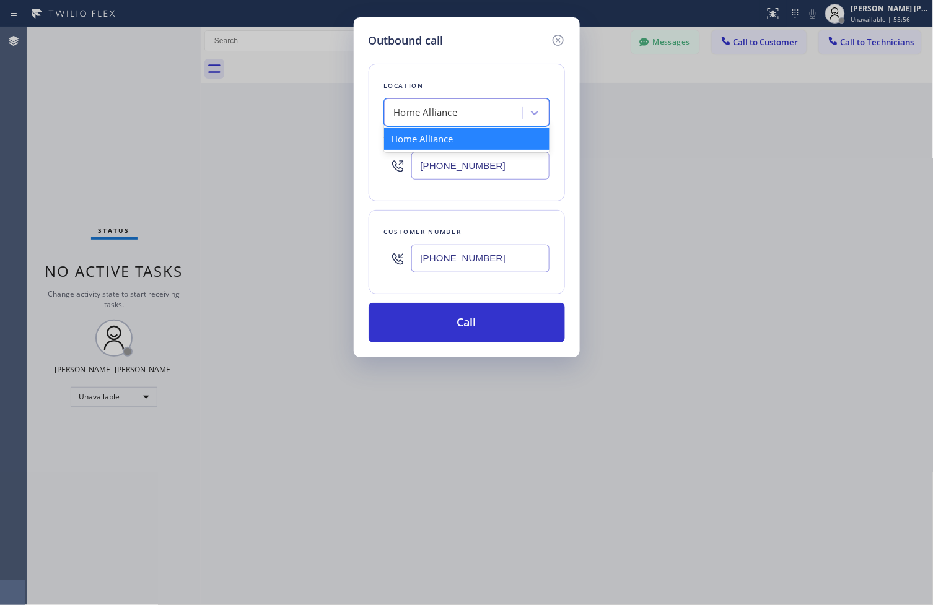
click at [394, 110] on div "Home Alliance" at bounding box center [426, 113] width 64 height 14
paste input "Mar Vista Heating and Air"
type input "Mar Vista Heating and Air"
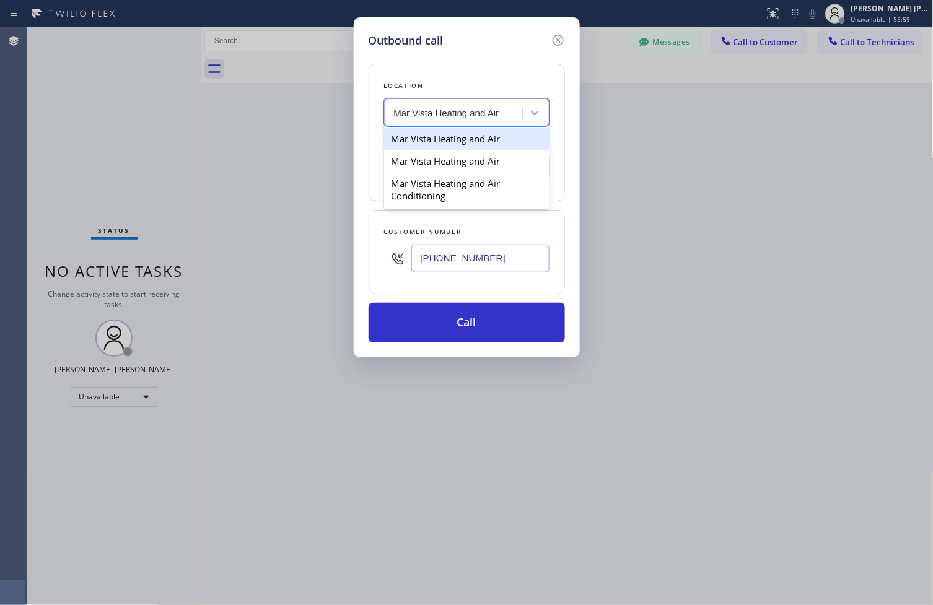
click at [481, 149] on div "Mar Vista Heating and Air" at bounding box center [466, 139] width 165 height 22
type input "[PHONE_NUMBER]"
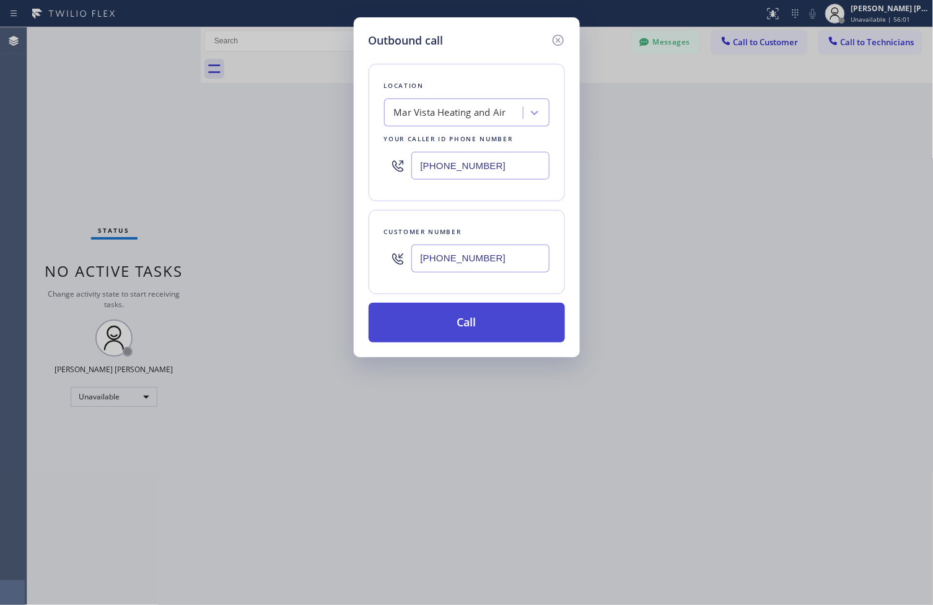
click at [506, 326] on button "Call" at bounding box center [466, 323] width 196 height 40
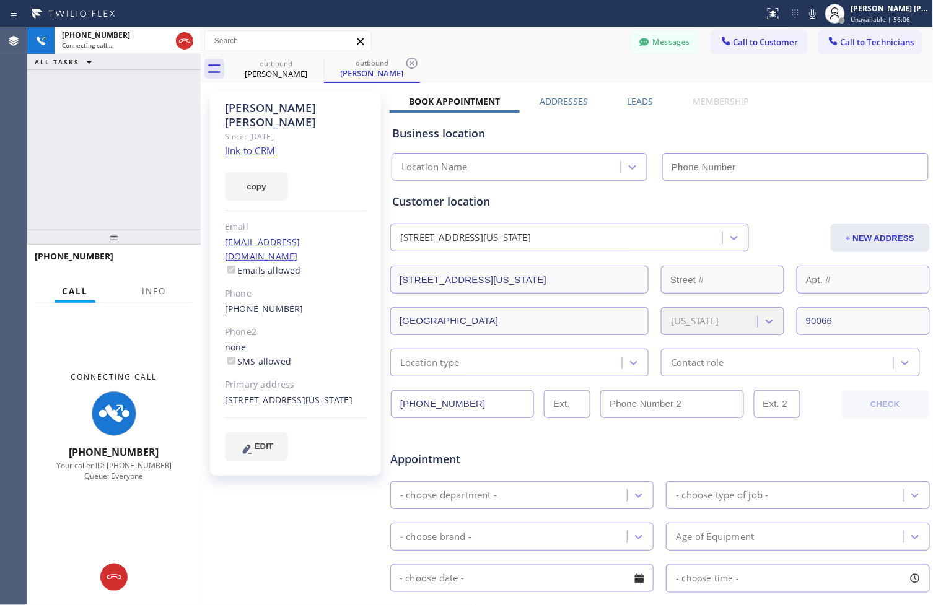
type input "[PHONE_NUMBER]"
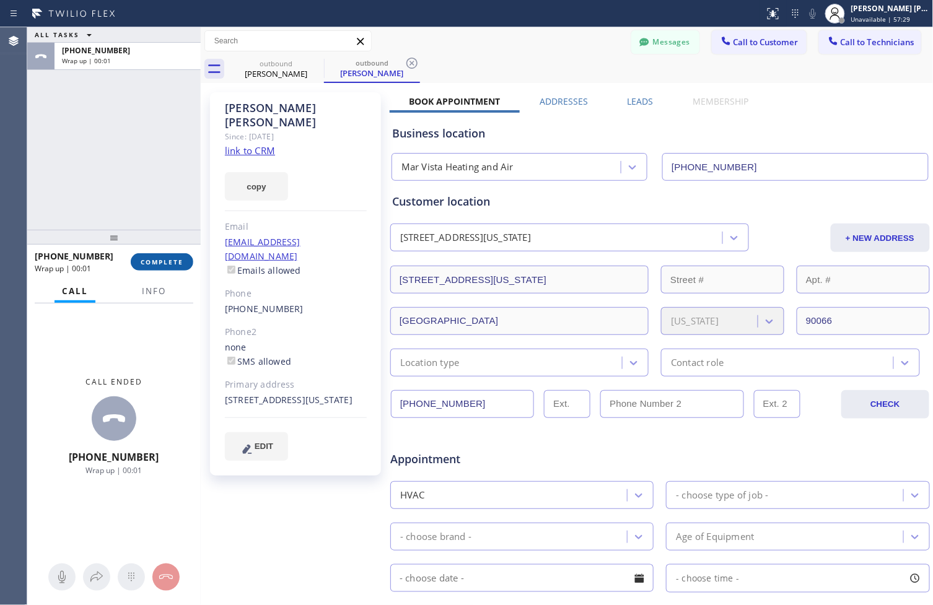
click at [168, 261] on span "COMPLETE" at bounding box center [162, 262] width 43 height 9
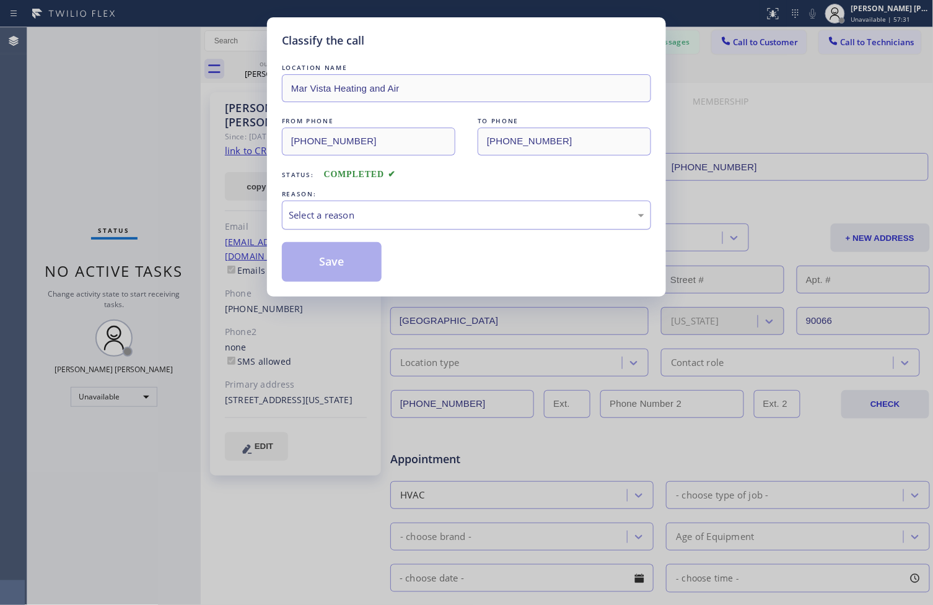
click at [381, 225] on div "Select a reason" at bounding box center [466, 215] width 369 height 29
click at [306, 270] on button "Save" at bounding box center [332, 262] width 100 height 40
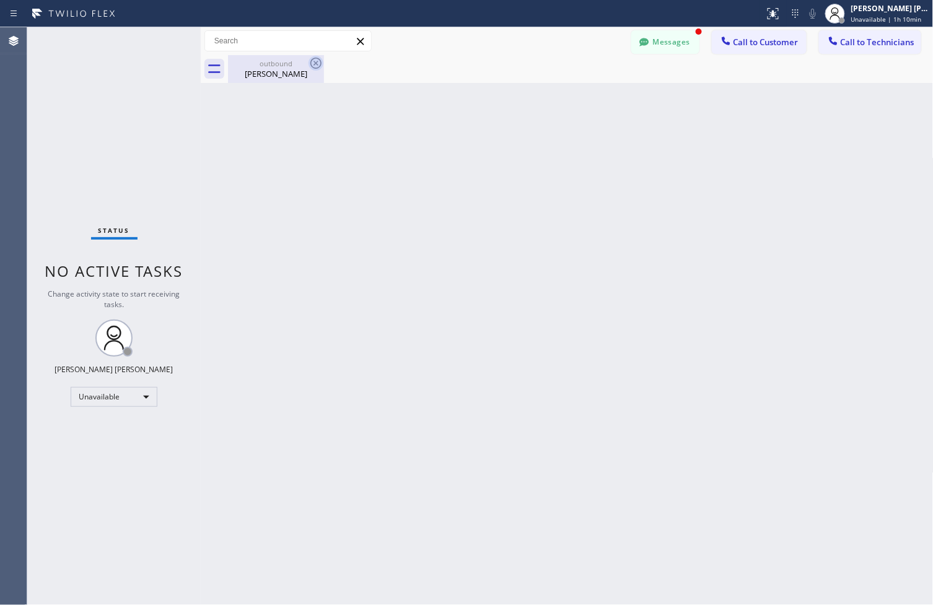
click at [314, 63] on icon at bounding box center [315, 63] width 15 height 15
click at [692, 40] on button "Messages" at bounding box center [665, 42] width 68 height 24
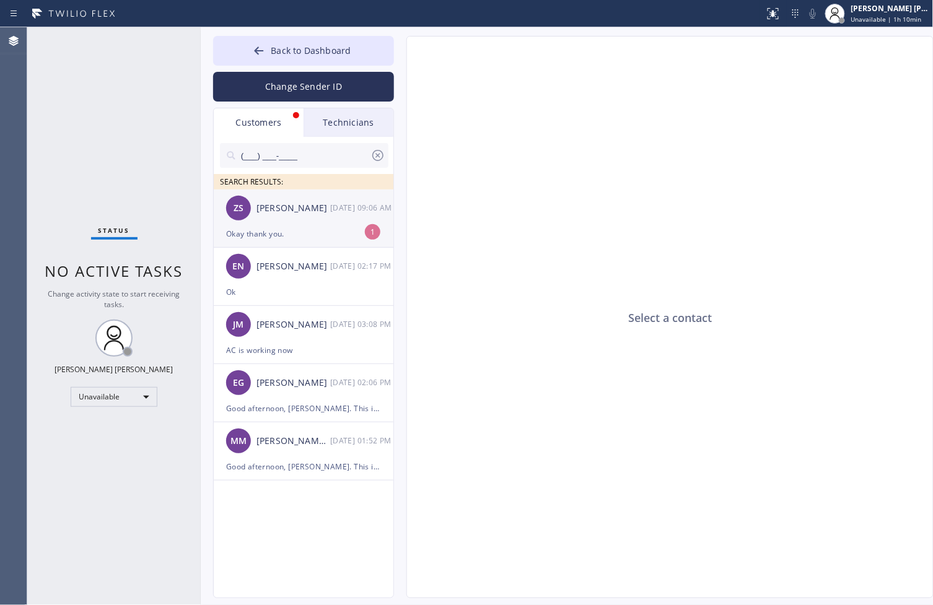
click at [283, 229] on div "Okay thank you." at bounding box center [303, 234] width 155 height 14
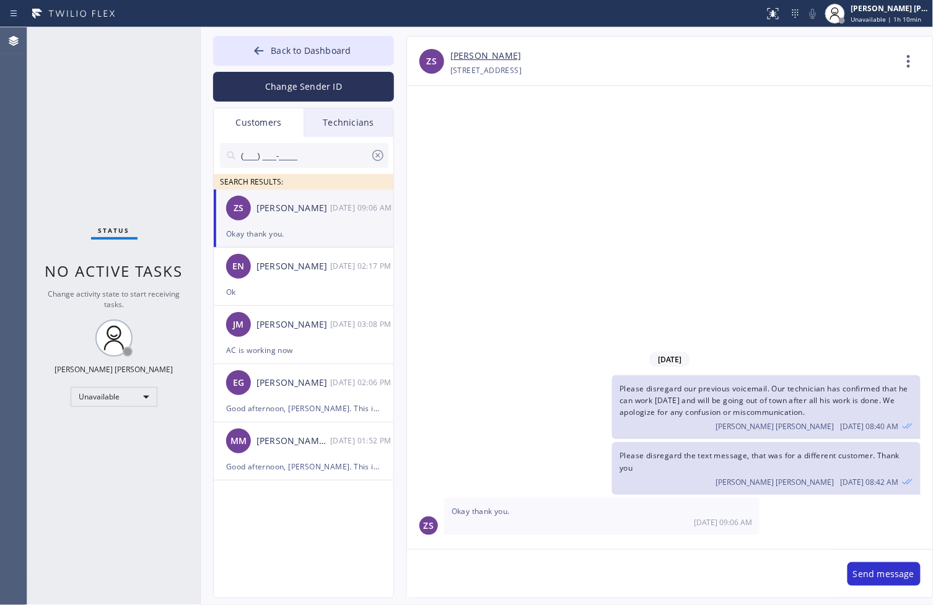
click at [634, 560] on textarea at bounding box center [621, 574] width 428 height 48
click at [652, 401] on span "Please disregard our previous voicemail. Our technician has confirmed that he c…" at bounding box center [763, 400] width 289 height 34
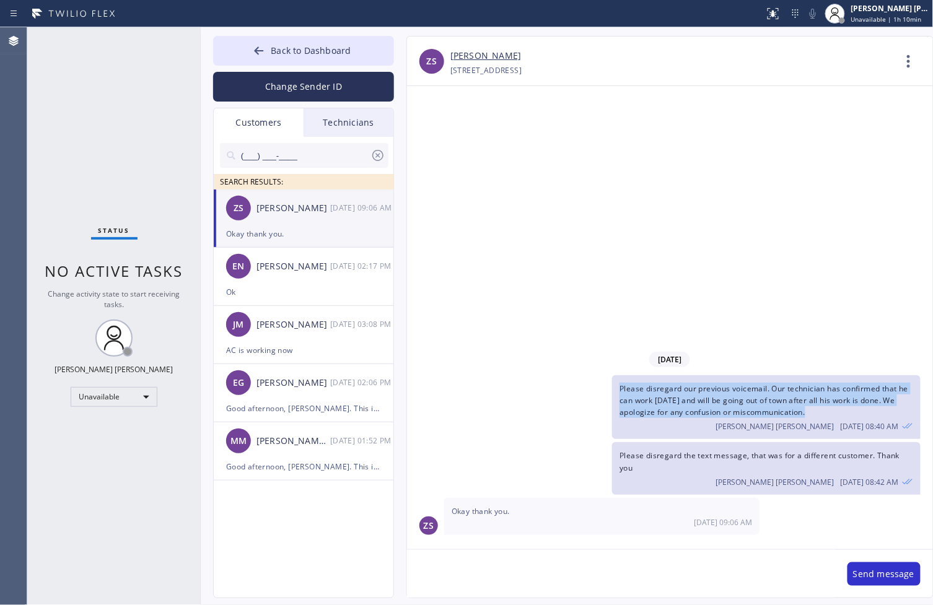
click at [652, 401] on span "Please disregard our previous voicemail. Our technician has confirmed that he c…" at bounding box center [763, 400] width 289 height 34
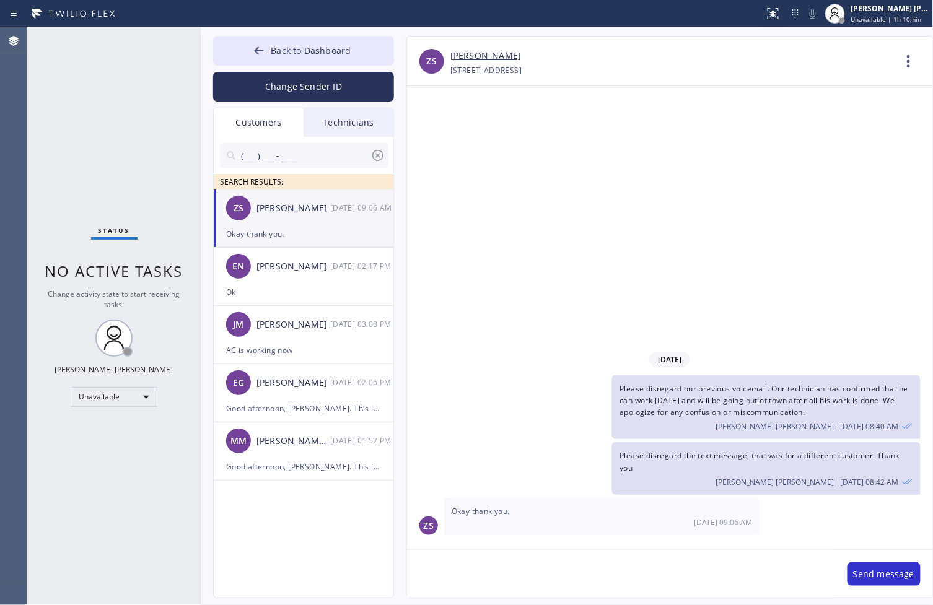
click at [616, 575] on textarea at bounding box center [621, 574] width 428 height 48
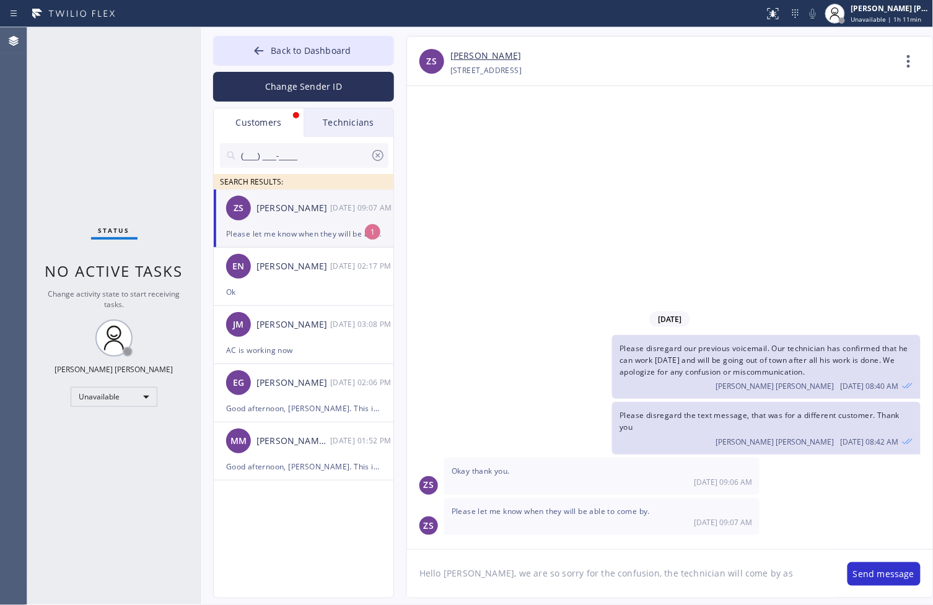
click at [468, 52] on link "[PERSON_NAME]" at bounding box center [485, 56] width 71 height 14
click at [740, 580] on textarea "Hello [PERSON_NAME], we are so sorry for the confusion, the technician will com…" at bounding box center [621, 574] width 428 height 48
paste textarea "9am - 1pm"
type textarea "Hello [PERSON_NAME], we are so sorry for the confusion, the technician will com…"
paste textarea "[PERSON_NAME]! We’re so sorry for the mix-up. The technician will be coming as …"
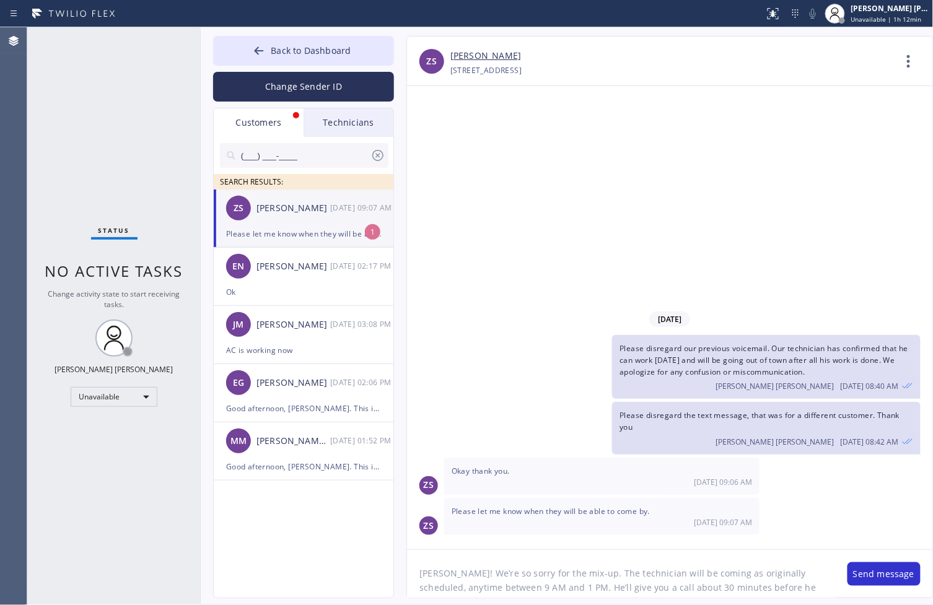
scroll to position [10, 0]
click at [420, 565] on textarea "[PERSON_NAME]! We’re so sorry for the mix-up. The technician will be coming as …" at bounding box center [621, 574] width 428 height 48
drag, startPoint x: 575, startPoint y: 564, endPoint x: 587, endPoint y: 564, distance: 12.4
click at [587, 564] on textarea "Hello [PERSON_NAME]! We’re so sorry for the mix-up. The technician will be comi…" at bounding box center [621, 574] width 428 height 48
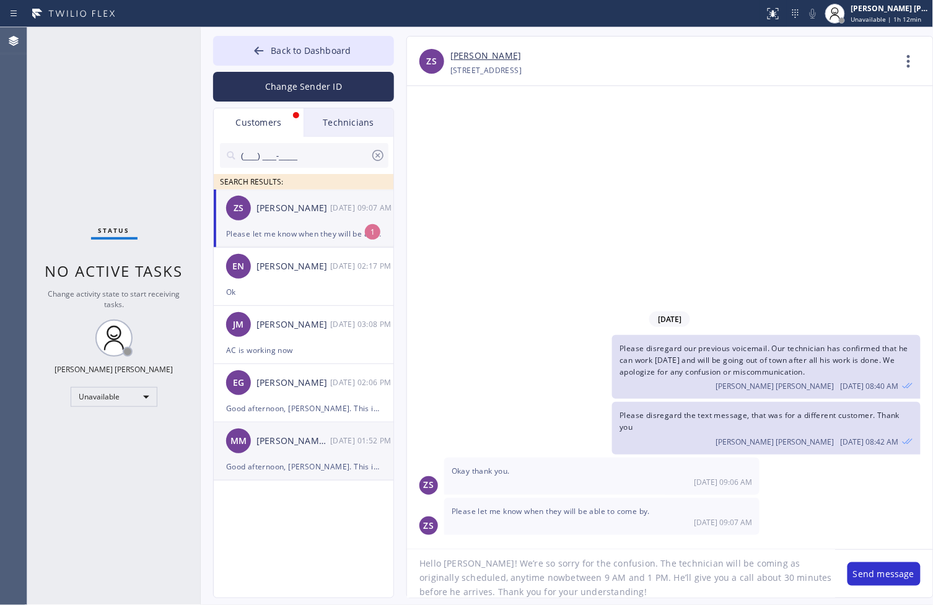
type textarea "Hello [PERSON_NAME]! We’re so sorry for the confusion. The technician will be c…"
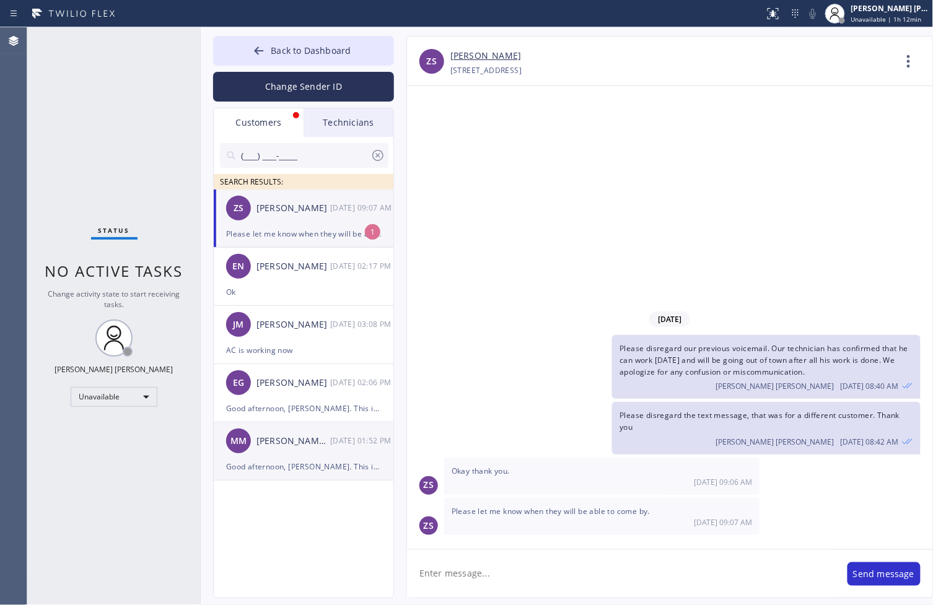
scroll to position [0, 0]
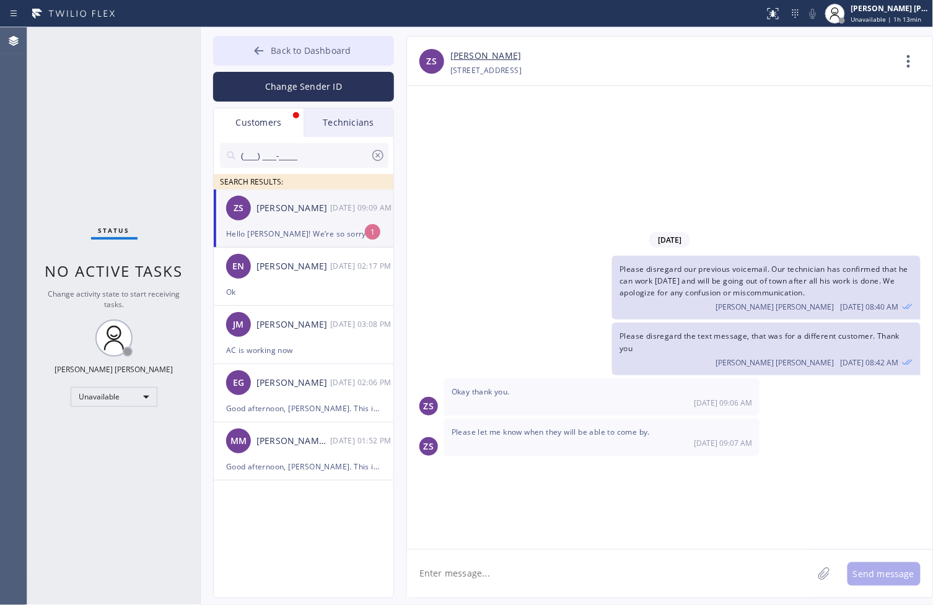
click at [270, 51] on button "Back to Dashboard" at bounding box center [303, 51] width 181 height 30
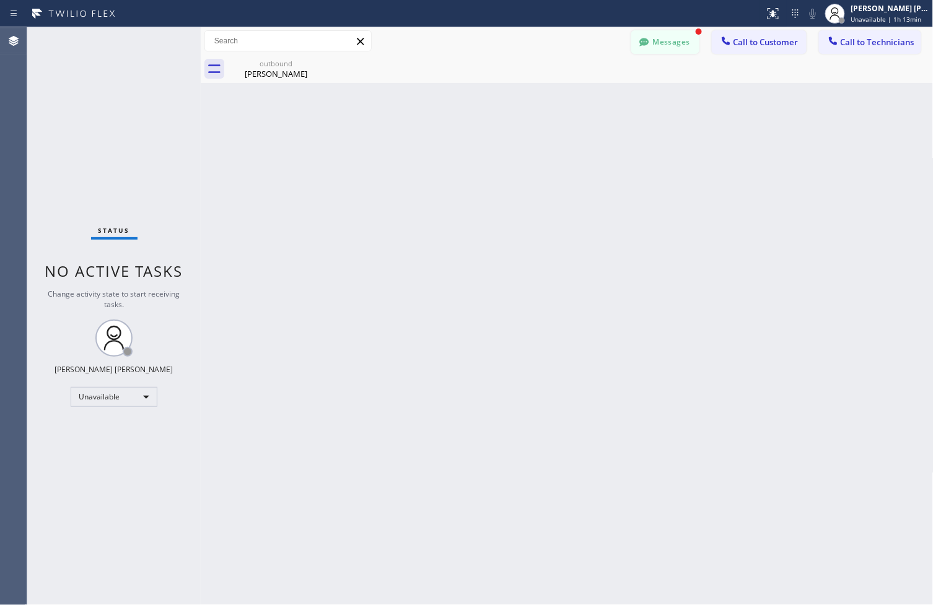
click at [679, 42] on button "Messages" at bounding box center [665, 42] width 68 height 24
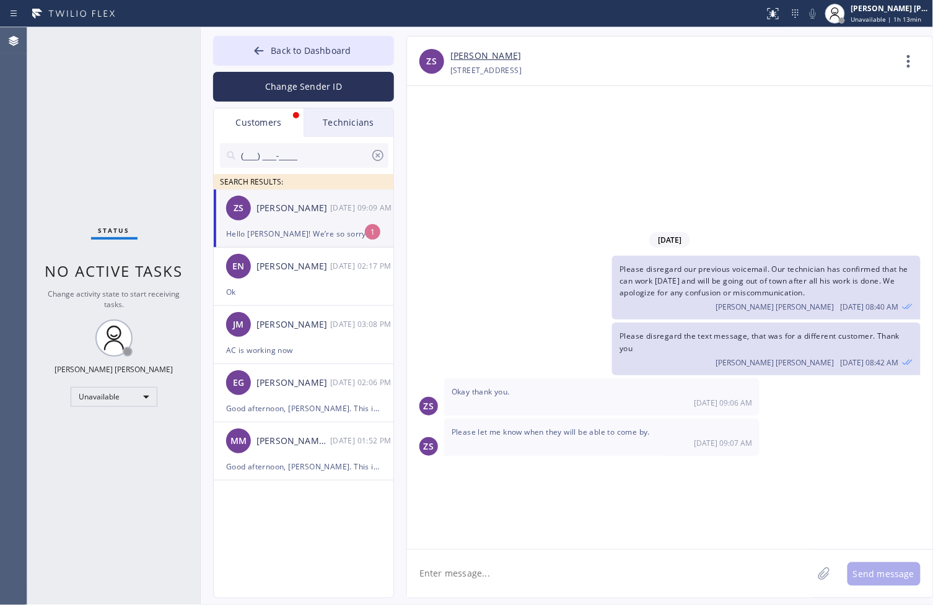
click at [314, 201] on div "[PERSON_NAME]" at bounding box center [293, 208] width 74 height 14
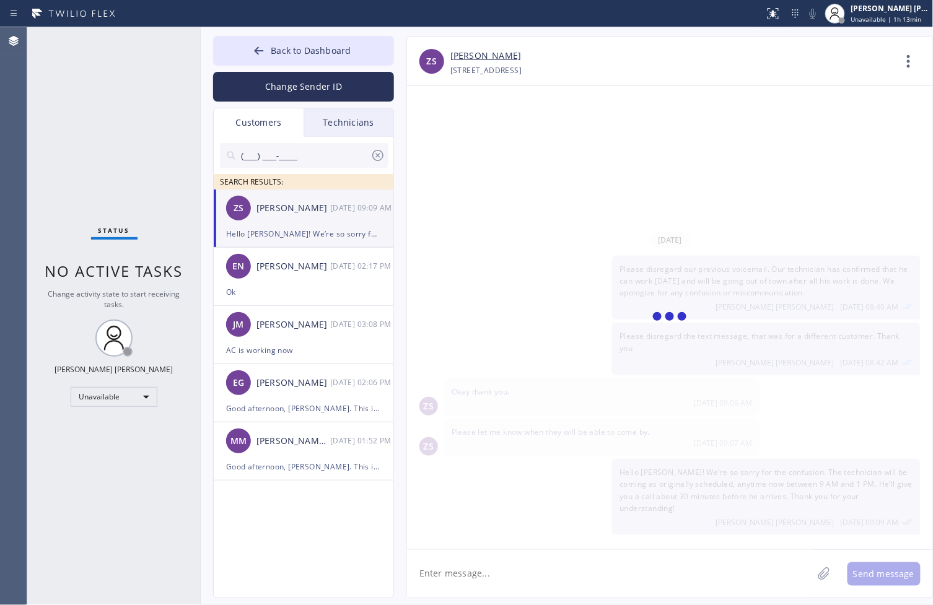
click at [313, 201] on div "[PERSON_NAME]" at bounding box center [293, 208] width 74 height 14
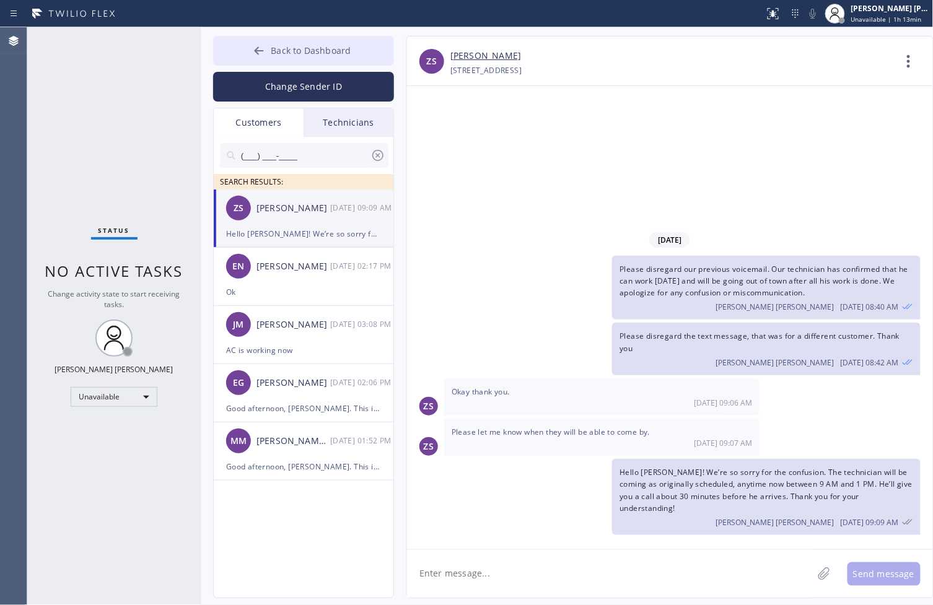
click at [286, 58] on button "Back to Dashboard" at bounding box center [303, 51] width 181 height 30
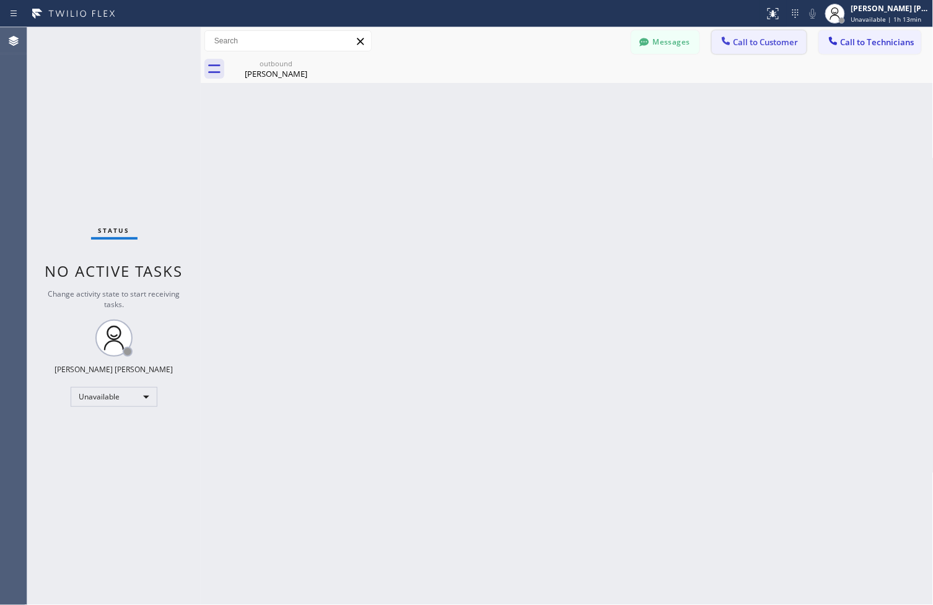
click at [725, 52] on button "Call to Customer" at bounding box center [759, 42] width 95 height 24
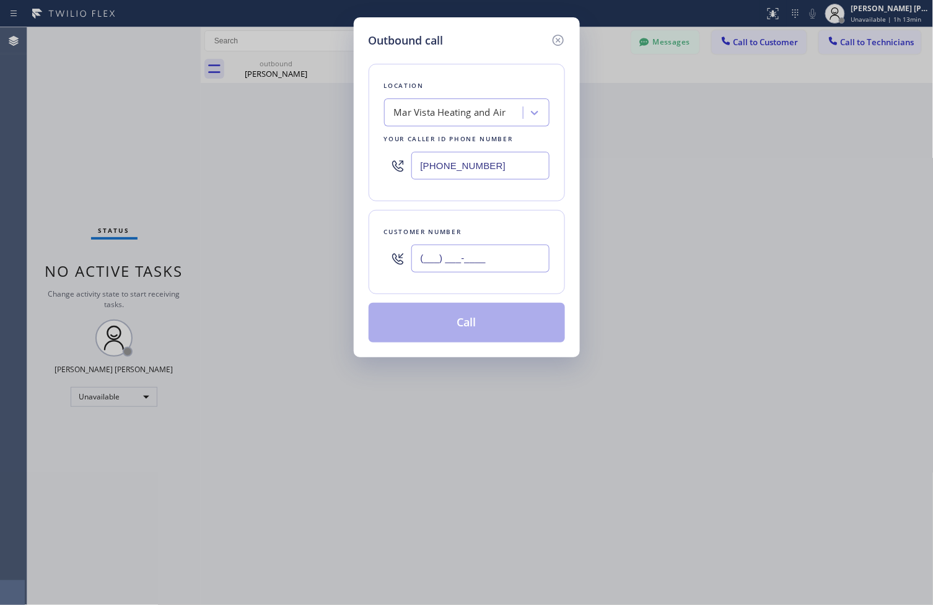
click at [492, 252] on input "(___) ___-____" at bounding box center [480, 259] width 138 height 28
paste input "818) 635-1761"
type input "[PHONE_NUMBER]"
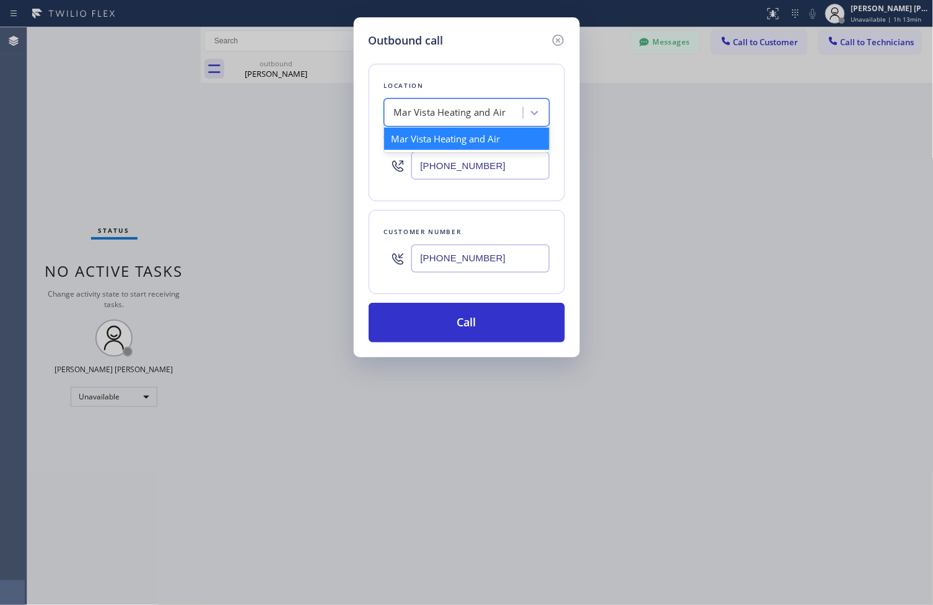
click at [460, 118] on div "Mar Vista Heating and Air" at bounding box center [450, 113] width 112 height 14
paste input "[PERSON_NAME] Heating and Air Conditioning"
type input "[PERSON_NAME] Heating and Air Conditioning"
click at [493, 141] on div "[PERSON_NAME] Heating and Air Conditioning" at bounding box center [466, 145] width 165 height 35
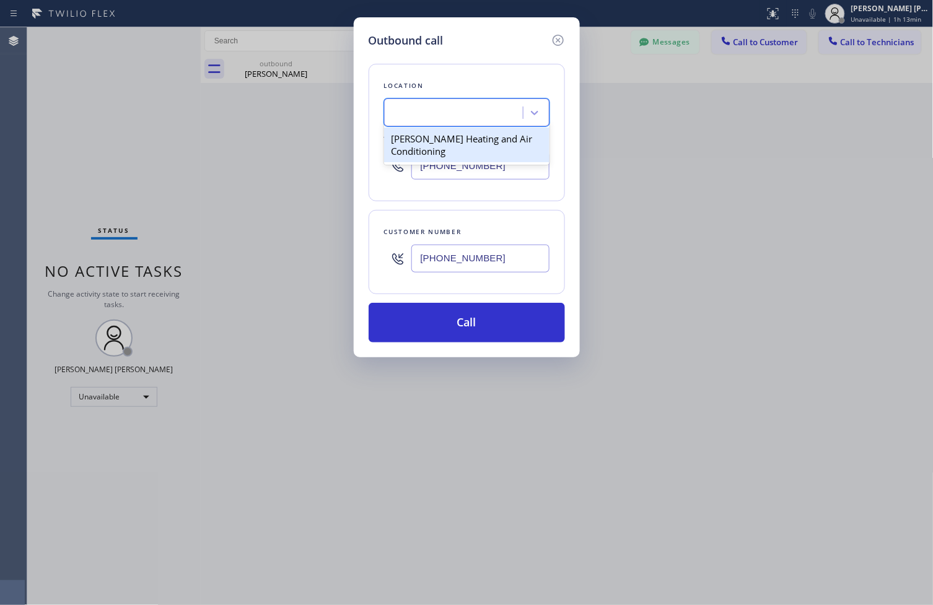
type input "[PHONE_NUMBER]"
click at [479, 81] on div "Location" at bounding box center [466, 85] width 165 height 13
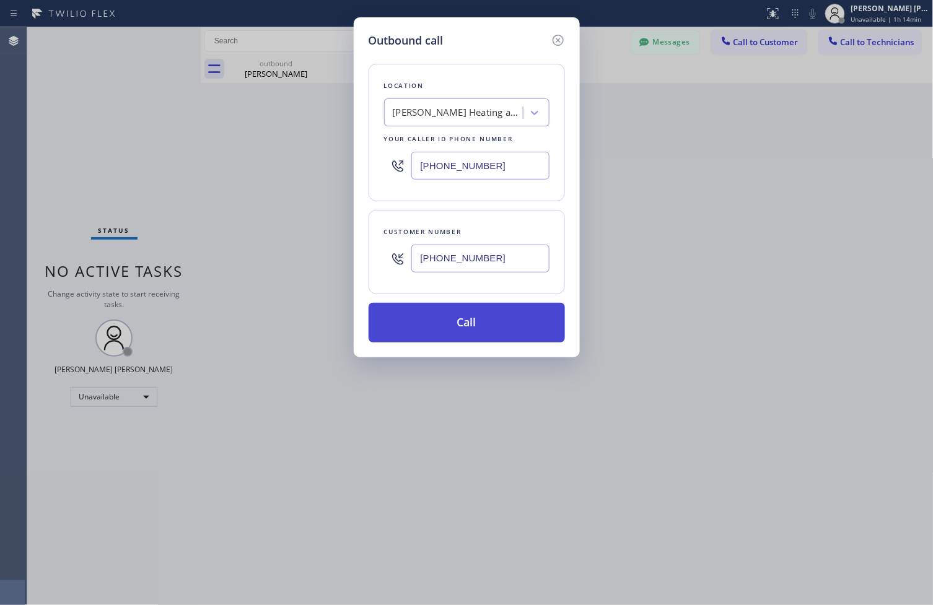
click at [530, 318] on button "Call" at bounding box center [466, 323] width 196 height 40
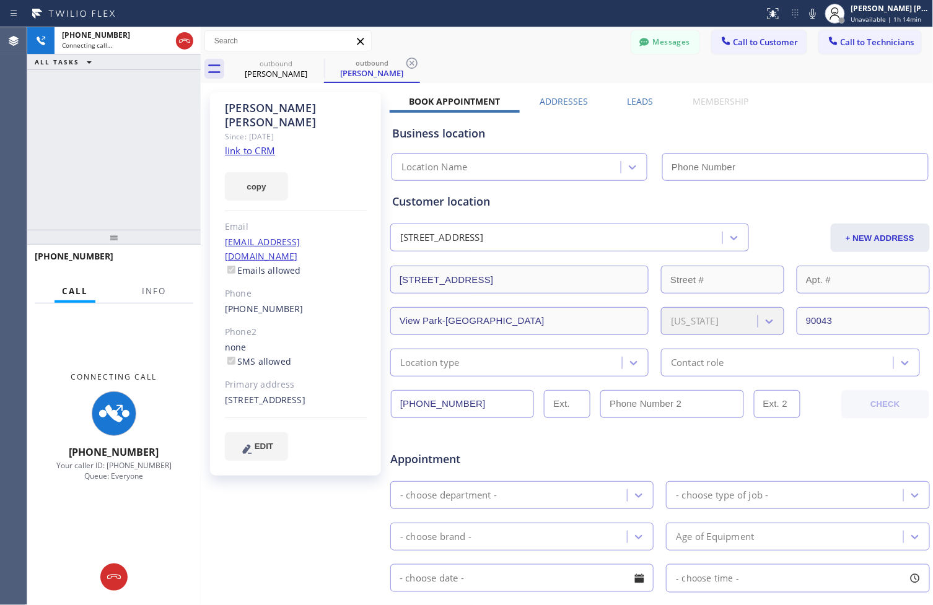
type input "[PHONE_NUMBER]"
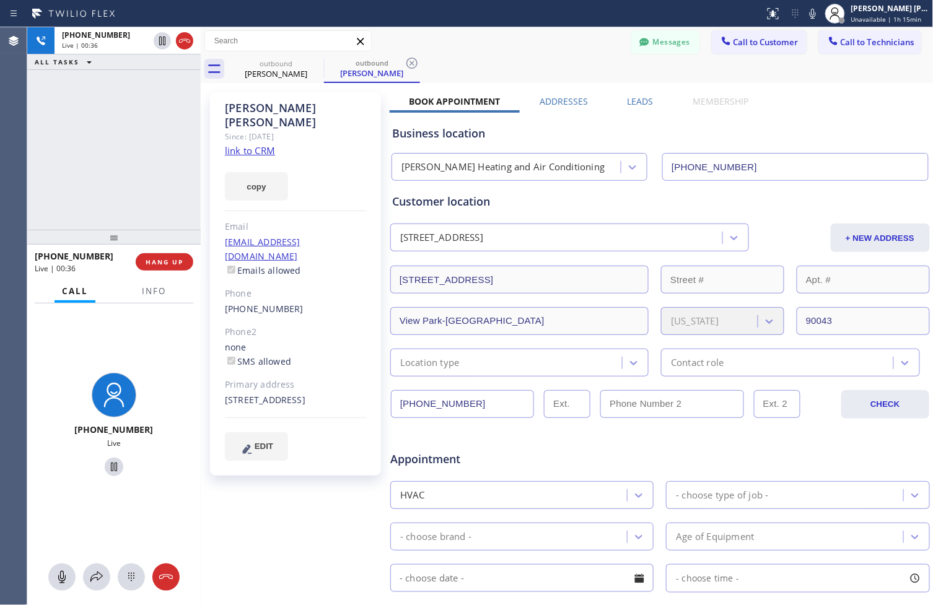
click at [484, 63] on div "outbound [PERSON_NAME] outbound [PERSON_NAME]" at bounding box center [580, 69] width 705 height 28
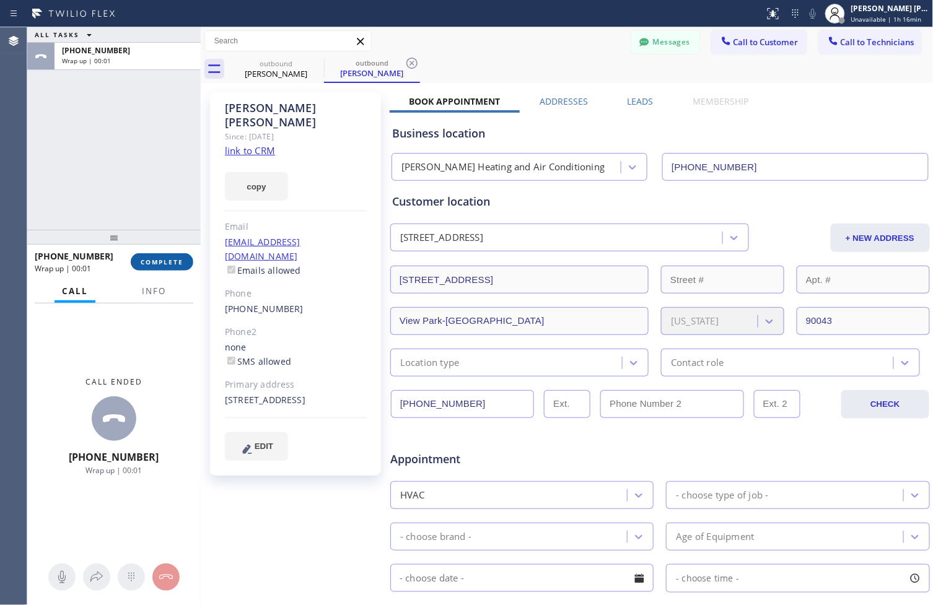
click at [164, 258] on span "COMPLETE" at bounding box center [162, 262] width 43 height 9
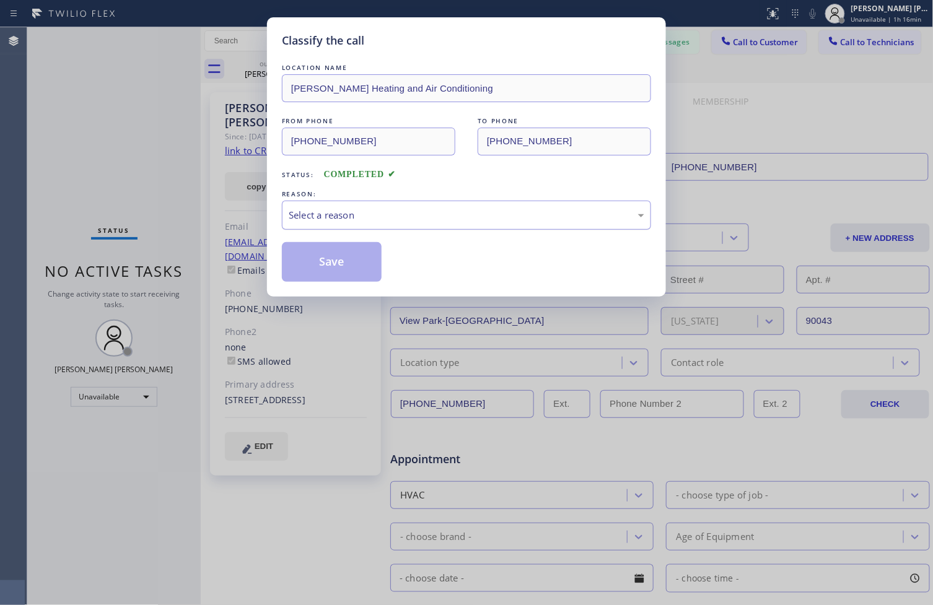
click at [374, 221] on div "Select a reason" at bounding box center [466, 215] width 355 height 14
click at [403, 229] on div "Not Booked - All other reasons" at bounding box center [466, 215] width 369 height 29
click at [347, 264] on button "Save" at bounding box center [332, 262] width 100 height 40
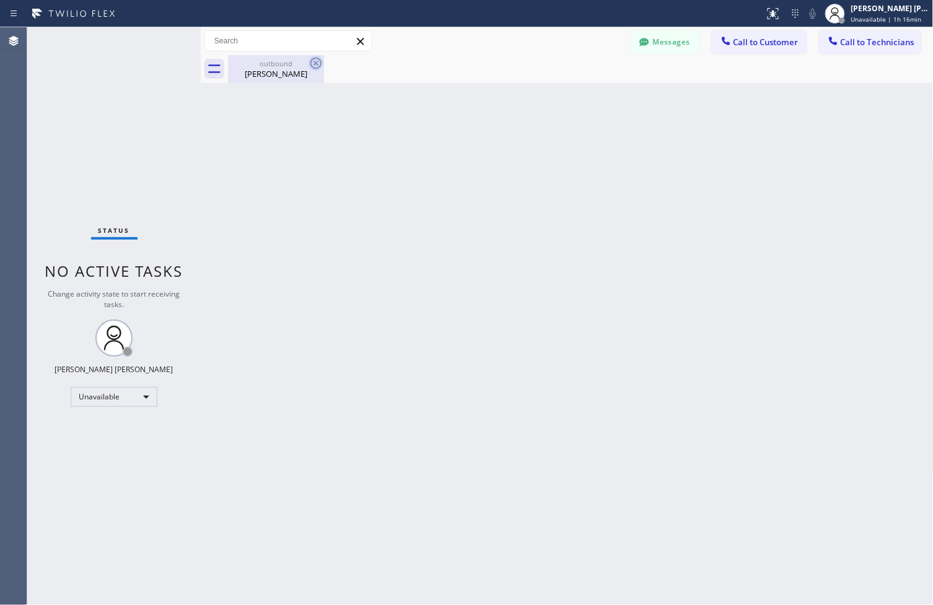
click at [312, 63] on icon at bounding box center [315, 63] width 15 height 15
